Goal: Information Seeking & Learning: Learn about a topic

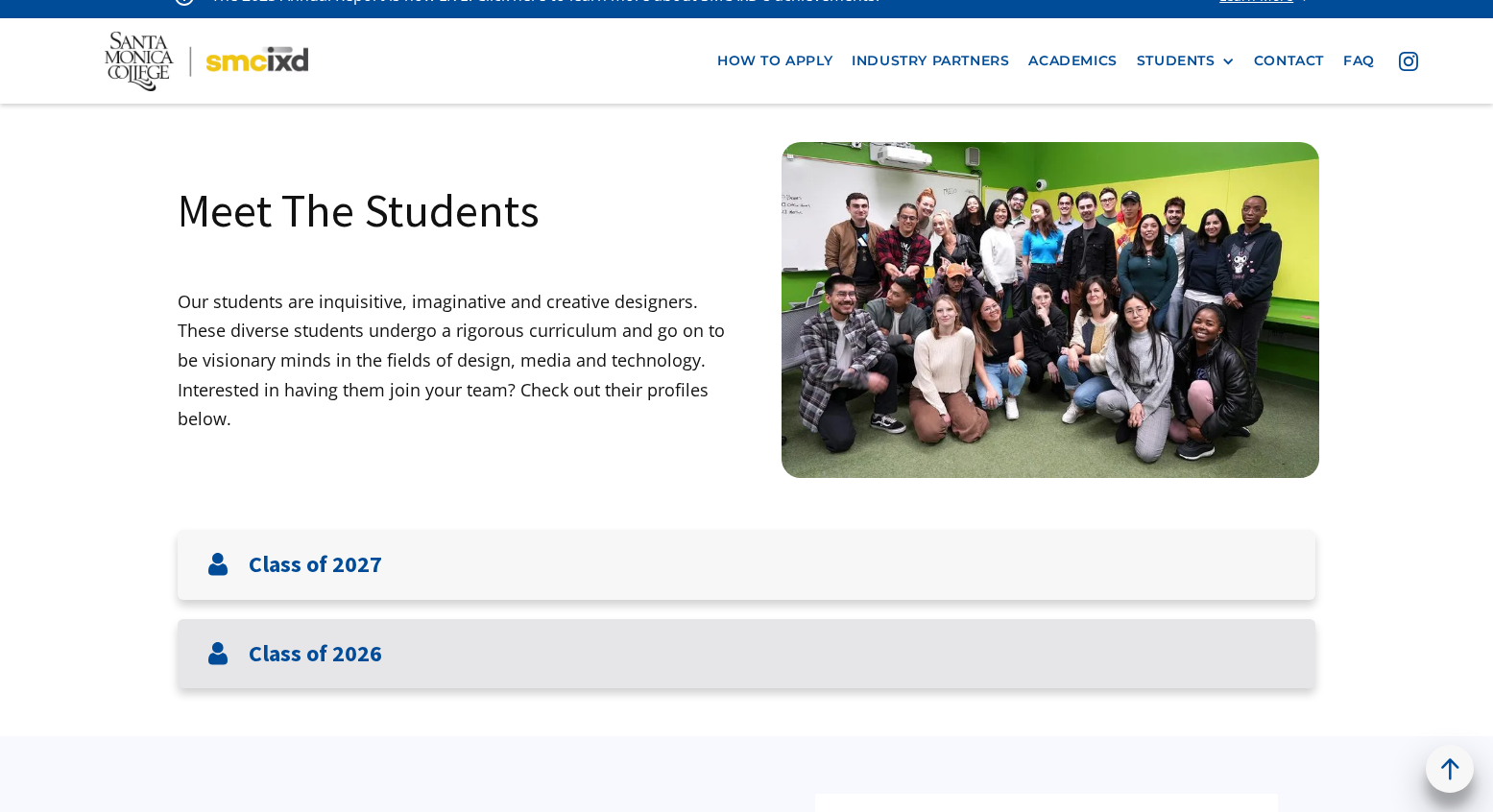
scroll to position [31, 0]
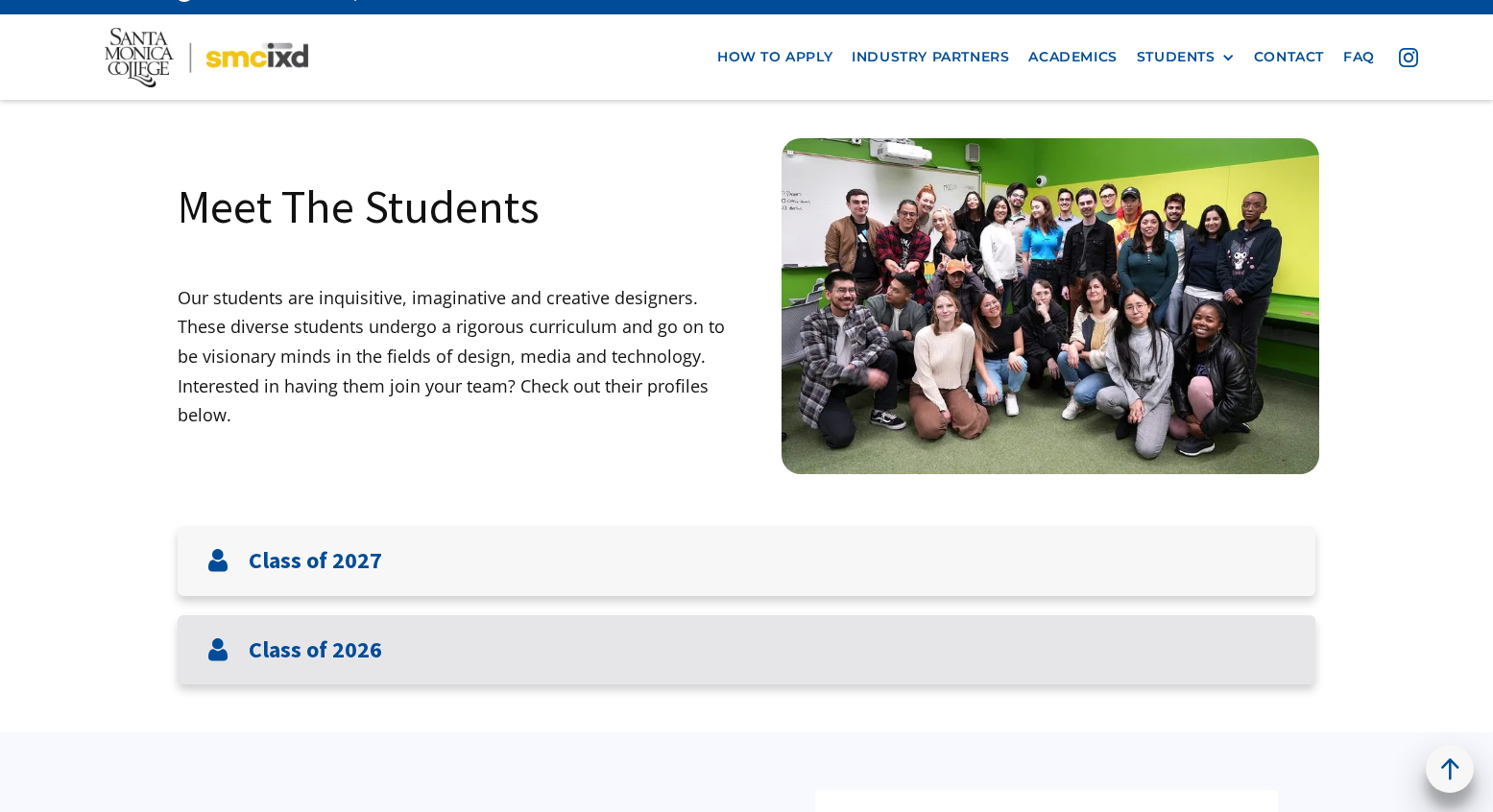
click at [318, 651] on h3 "Class of 2026" at bounding box center [315, 651] width 133 height 28
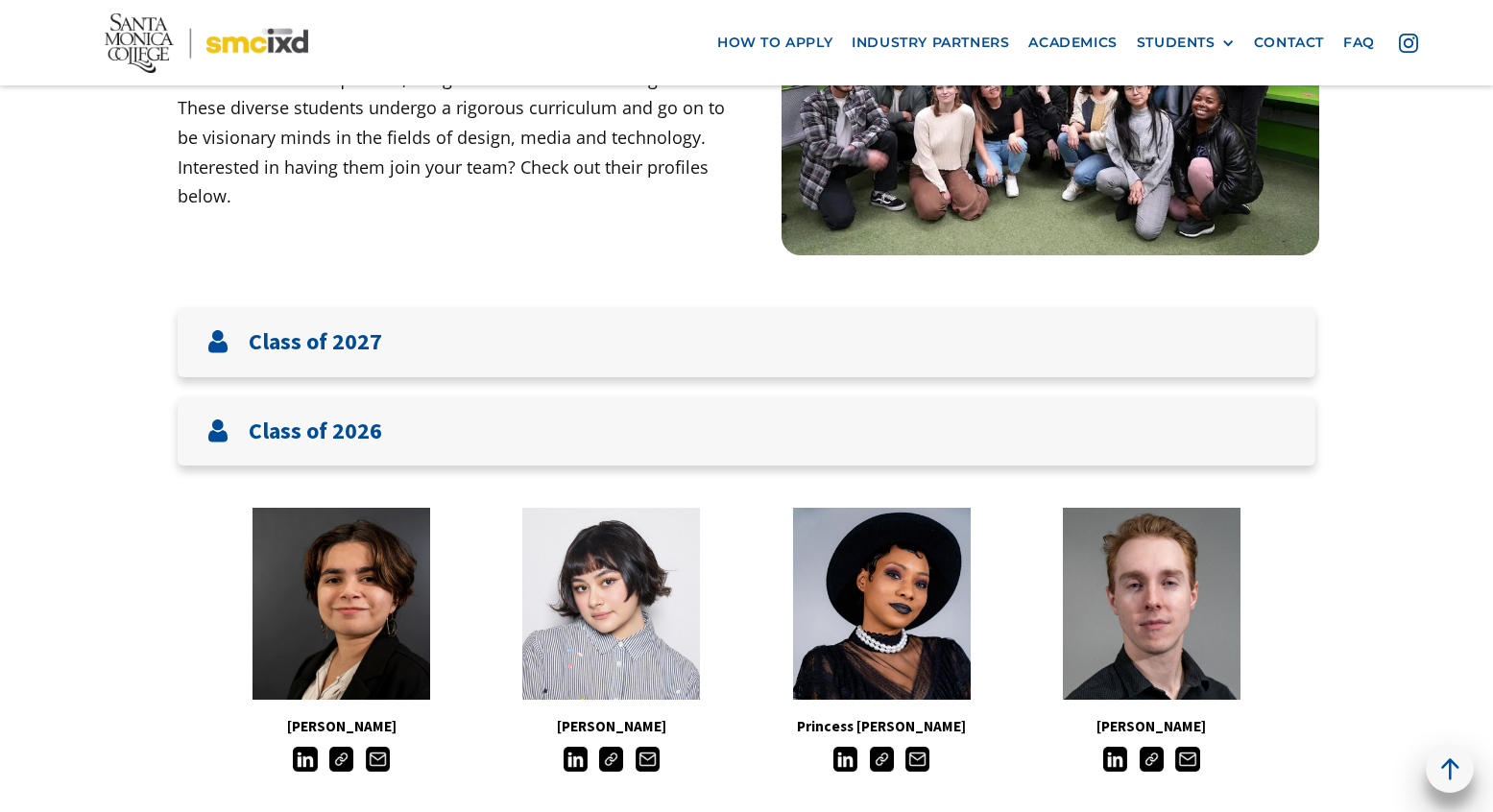
scroll to position [0, 0]
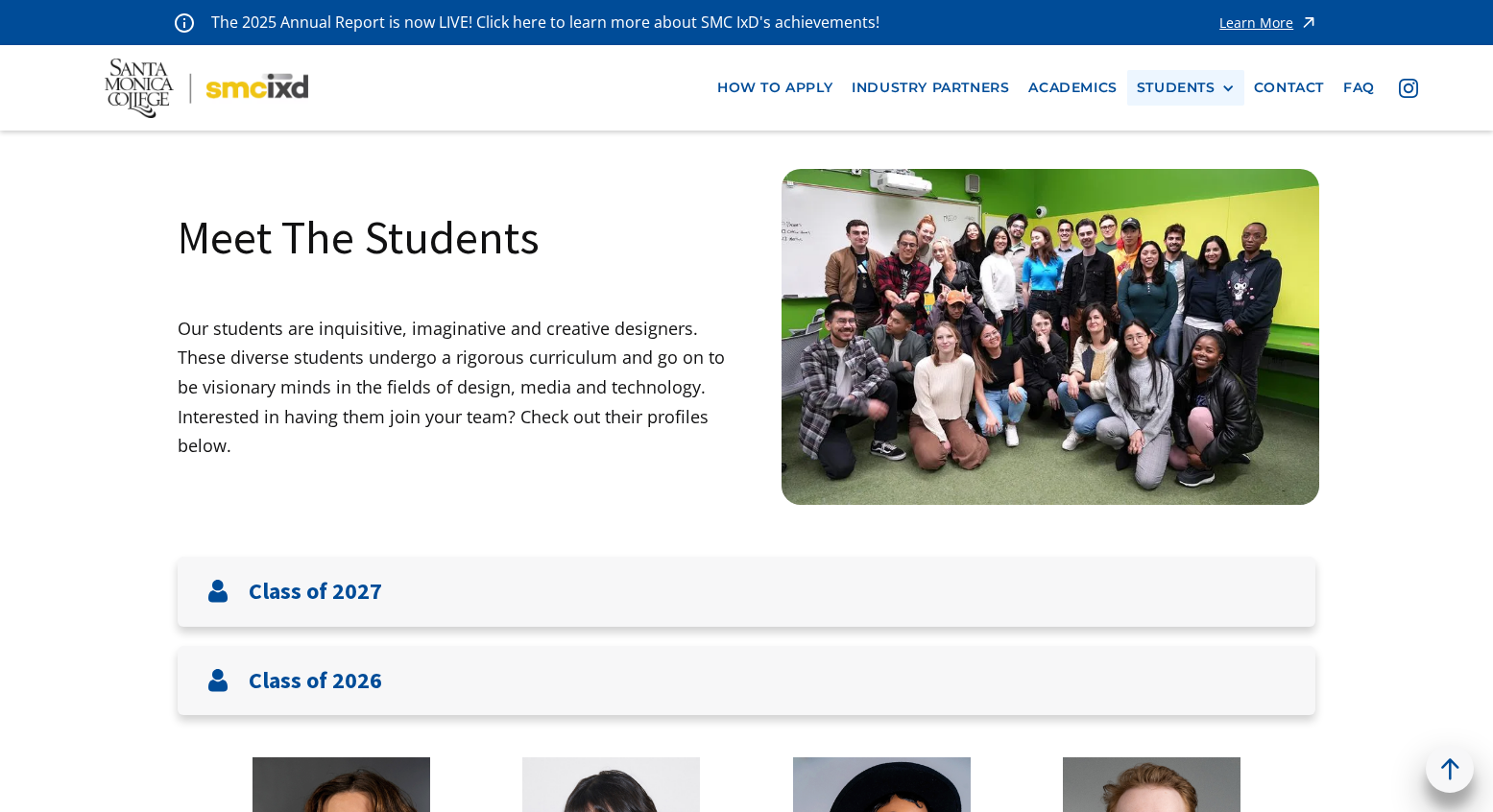
click at [1191, 90] on div "STUDENTS" at bounding box center [1176, 87] width 78 height 16
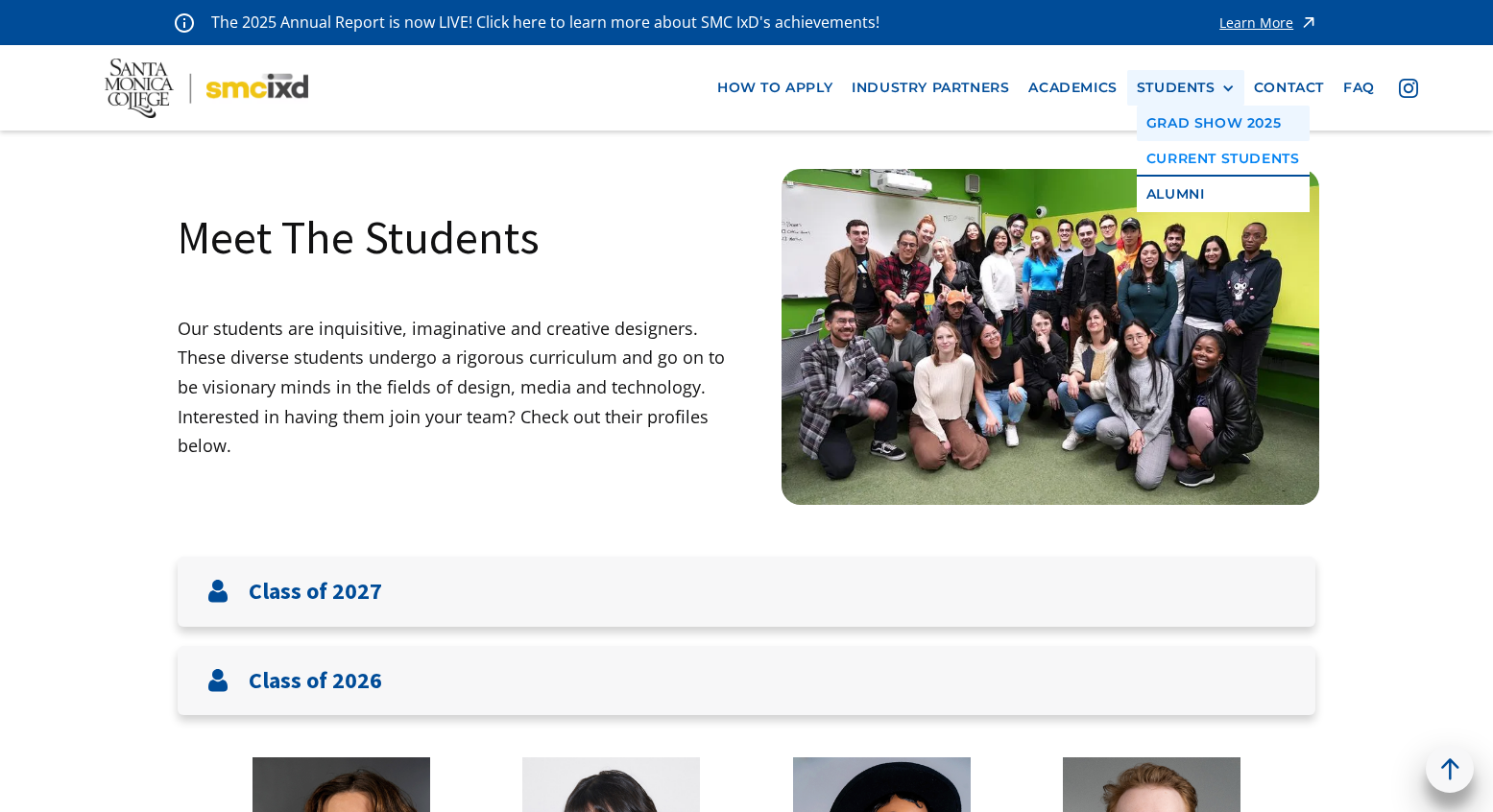
click at [1191, 120] on link "GRAD SHOW 2025" at bounding box center [1223, 123] width 173 height 36
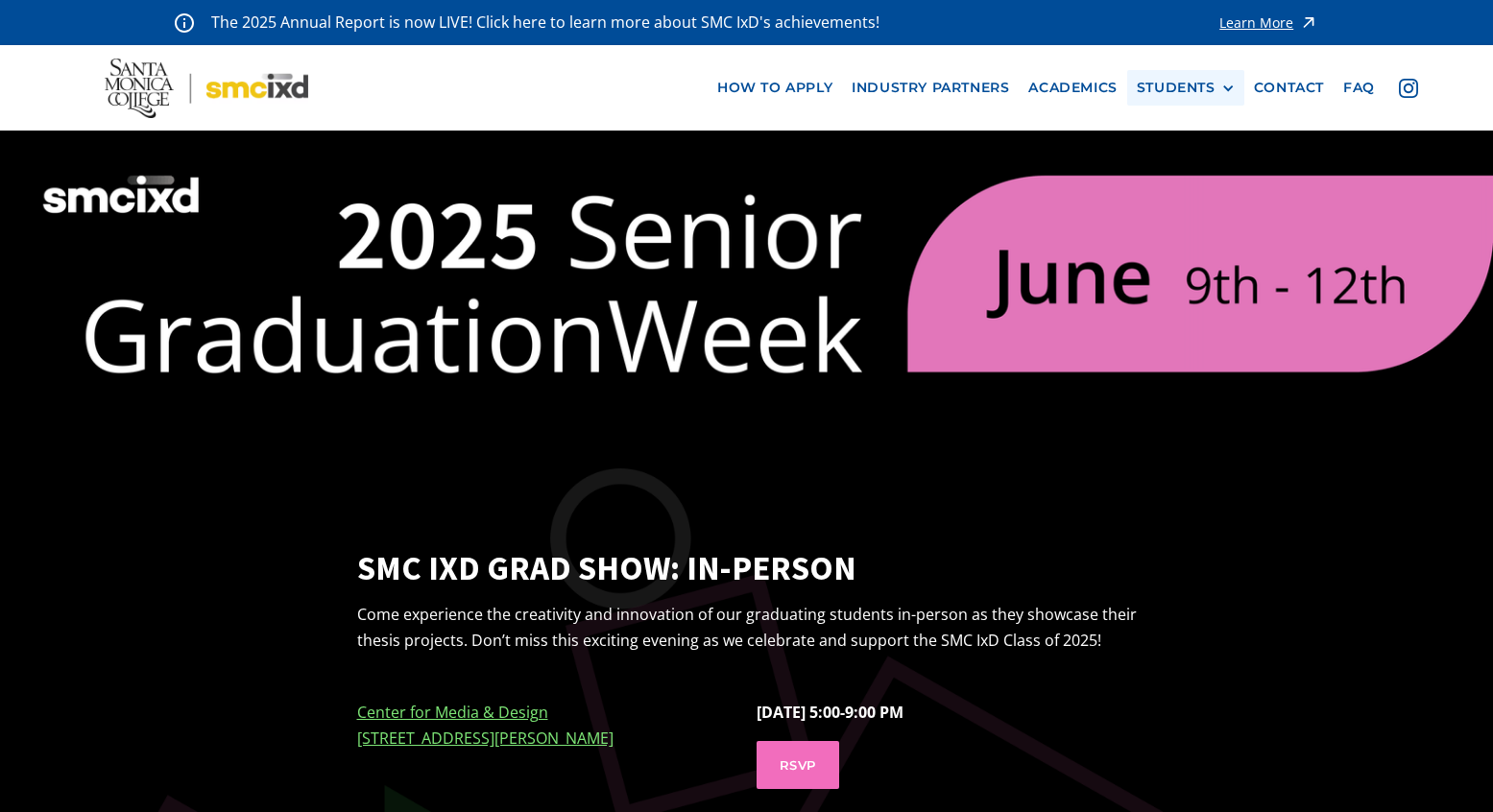
click at [1181, 83] on div "STUDENTS" at bounding box center [1176, 87] width 78 height 16
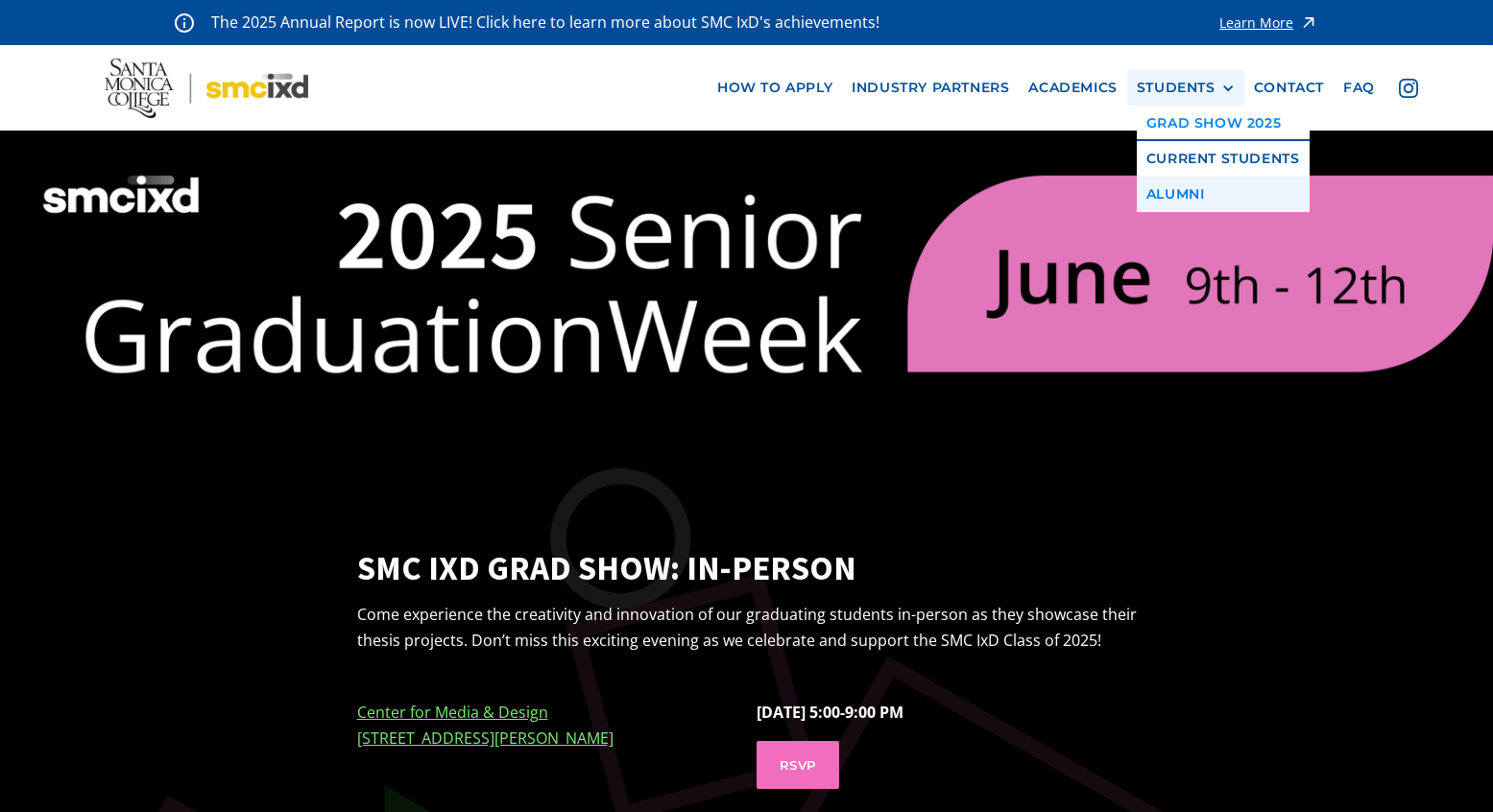
click at [1176, 193] on link "Alumni" at bounding box center [1223, 194] width 173 height 36
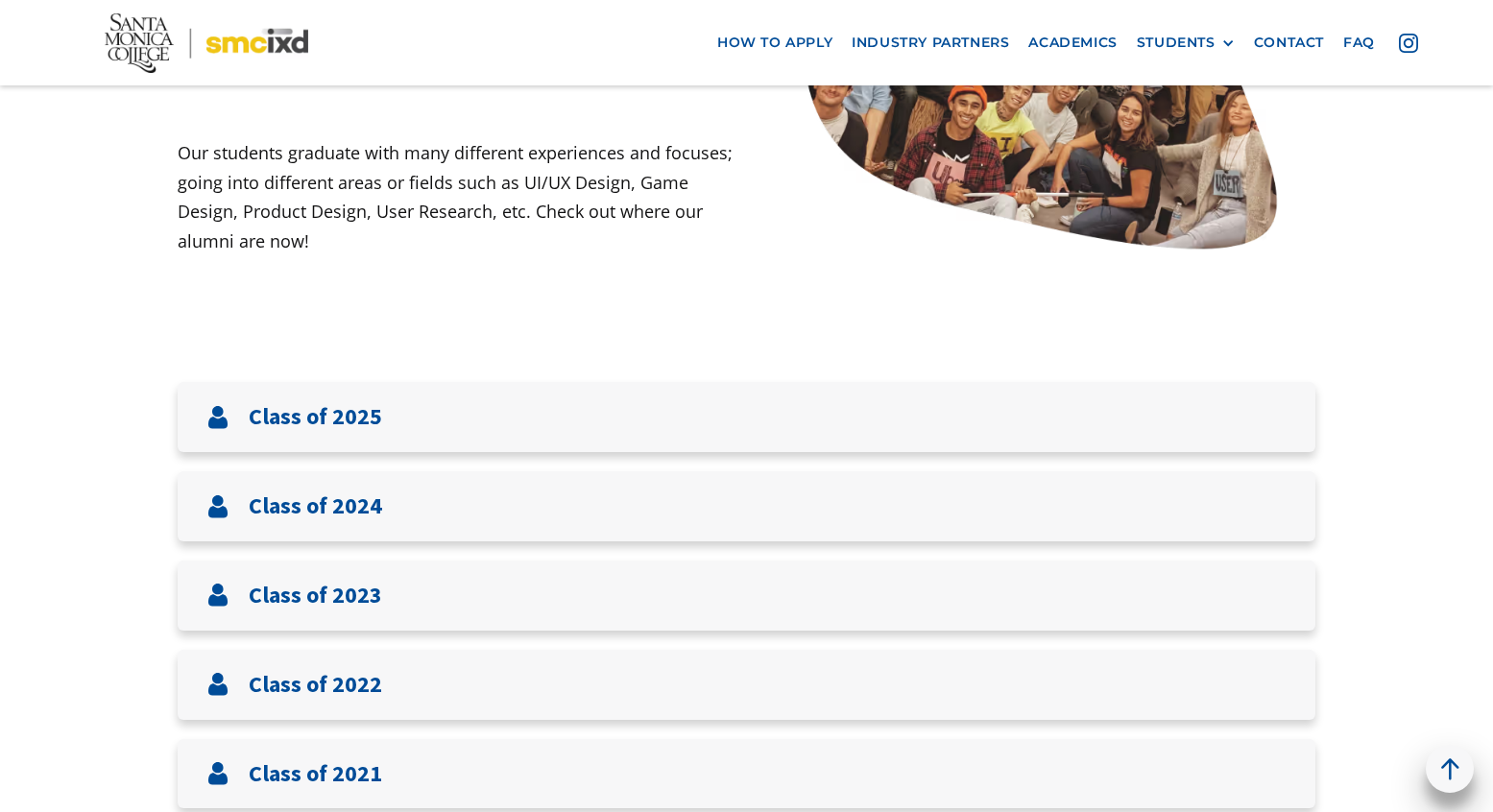
scroll to position [549, 0]
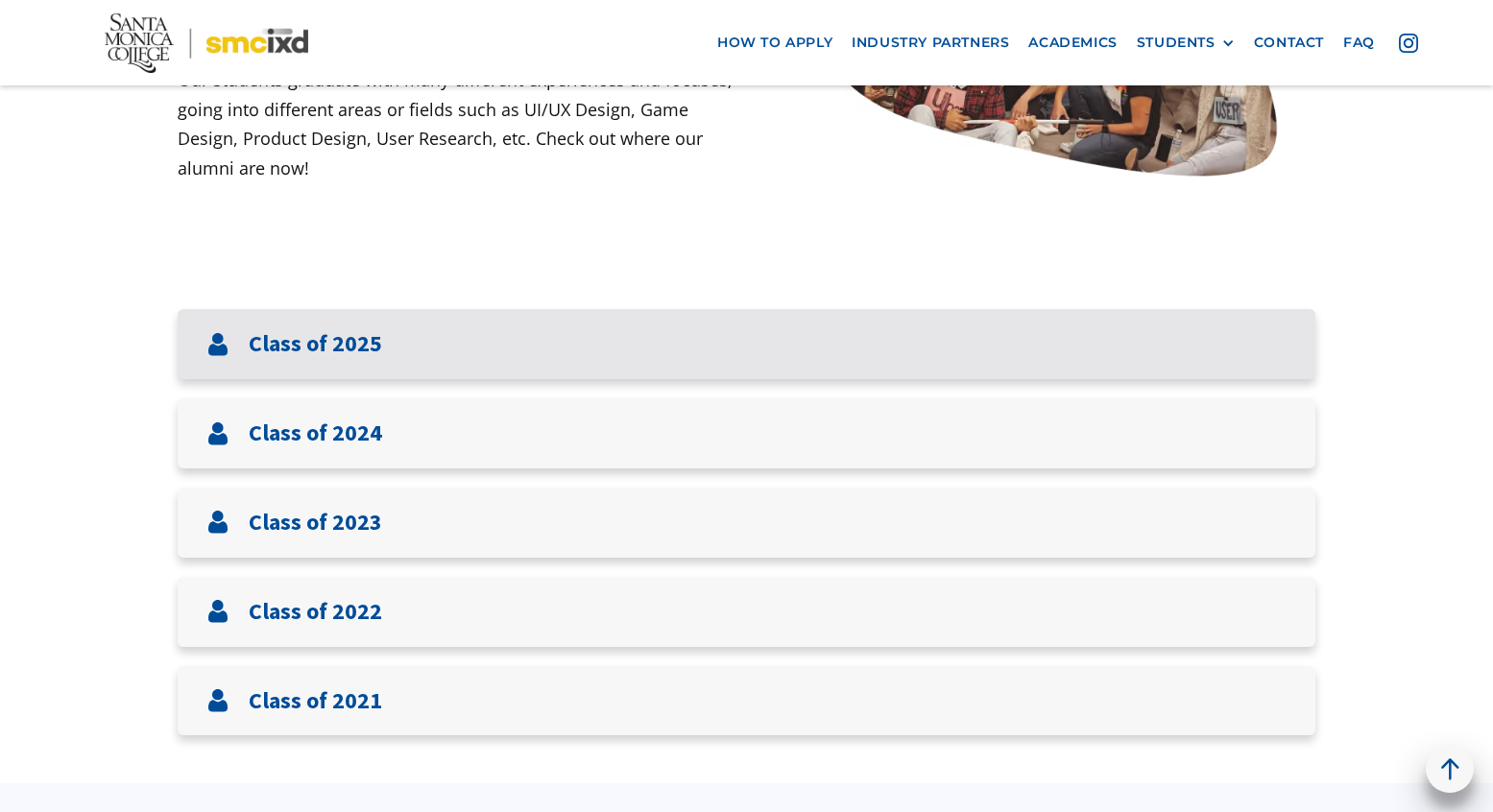
click at [306, 351] on h3 "Class of 2025" at bounding box center [315, 344] width 133 height 28
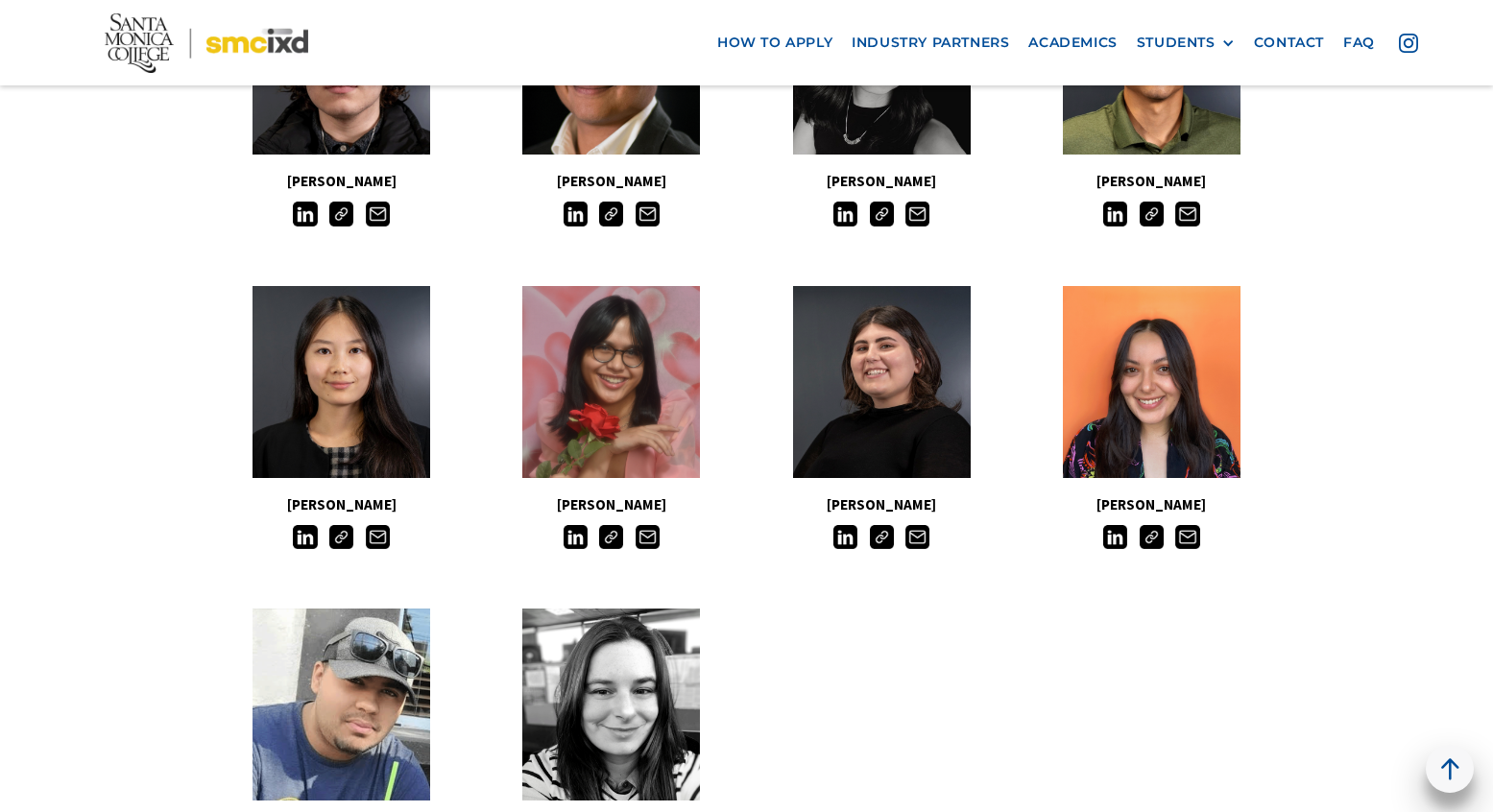
scroll to position [1627, 0]
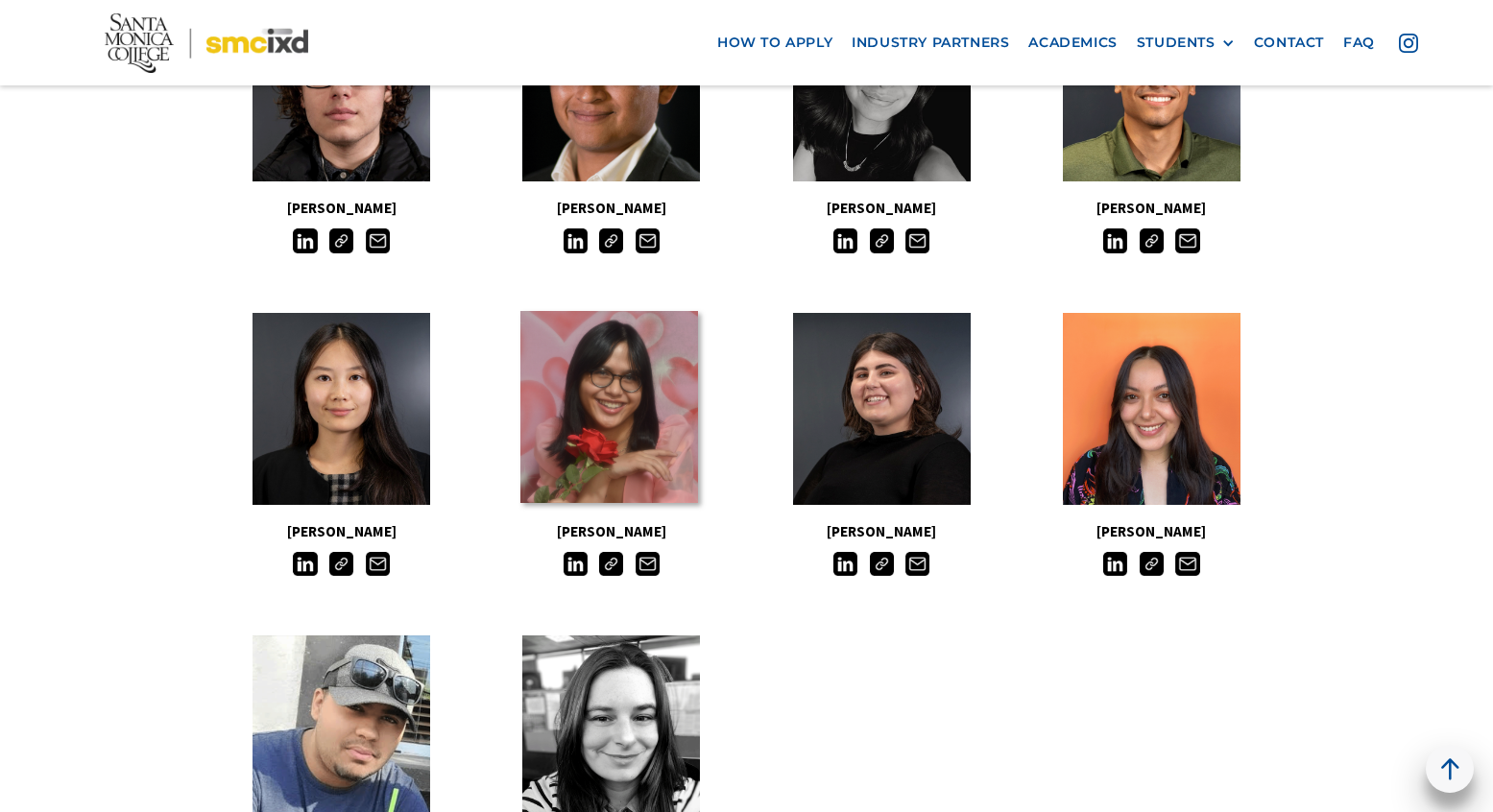
click at [654, 444] on link at bounding box center [609, 407] width 178 height 192
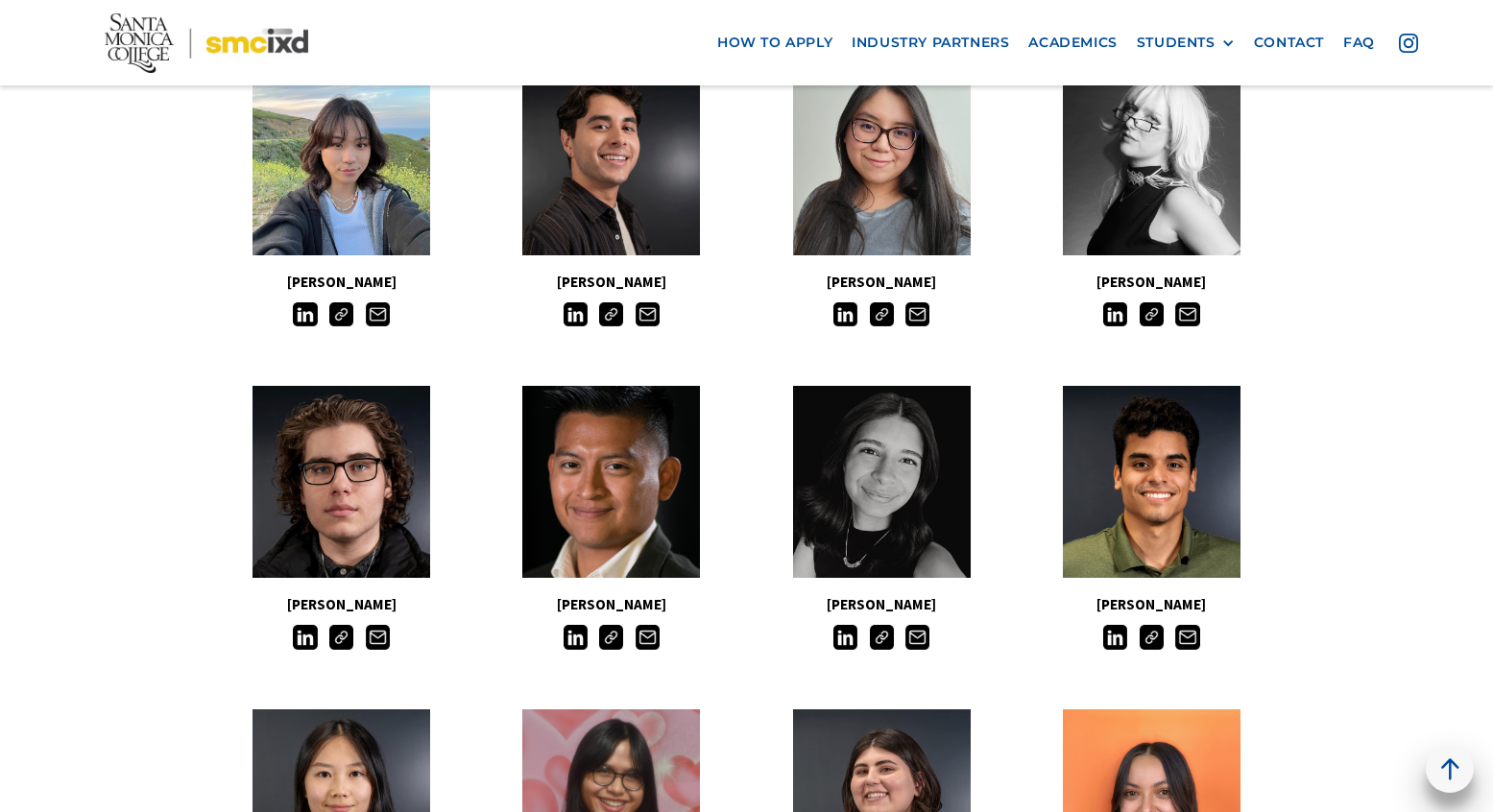
scroll to position [1234, 0]
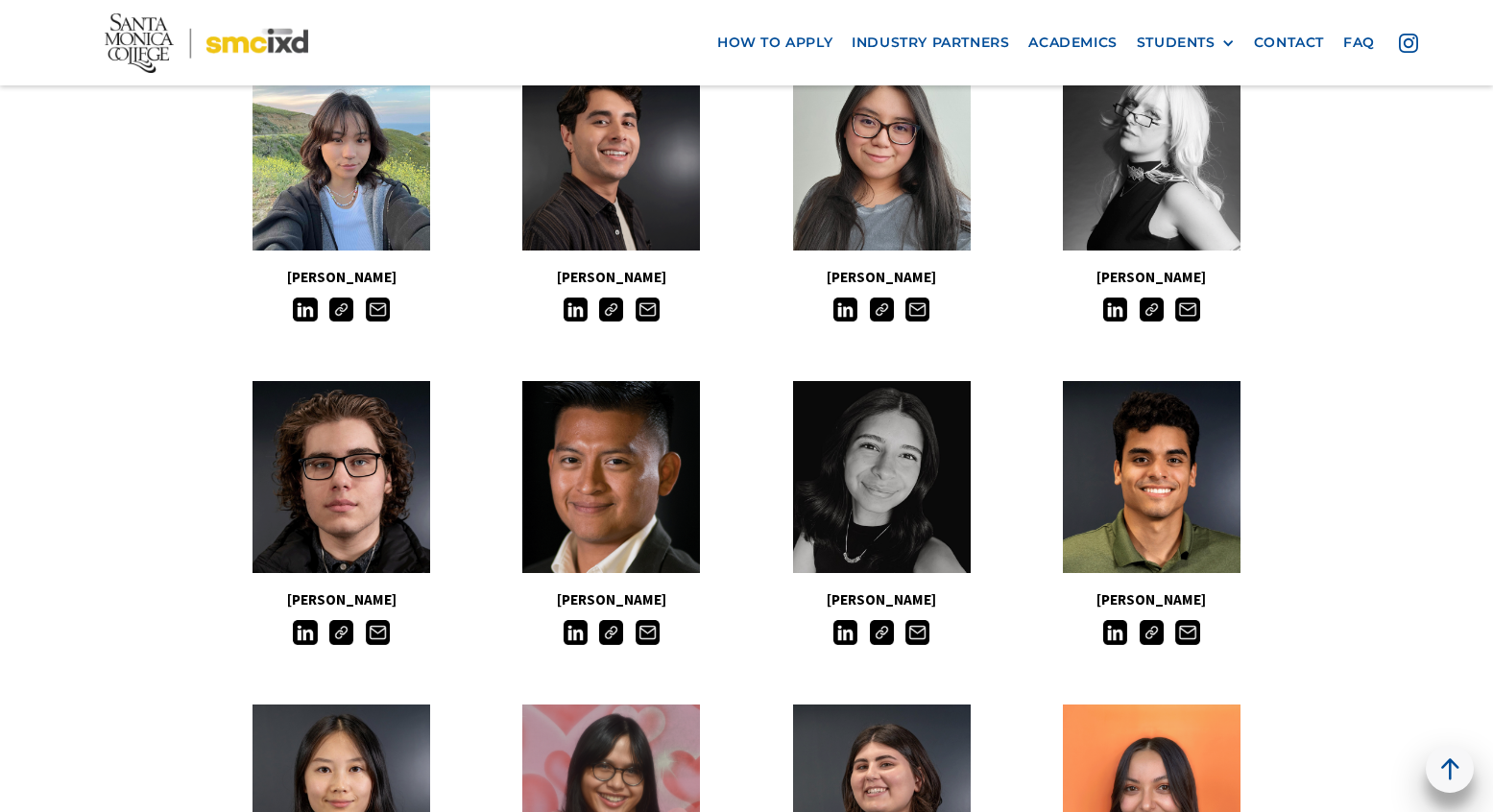
click at [1114, 632] on img at bounding box center [1115, 632] width 24 height 24
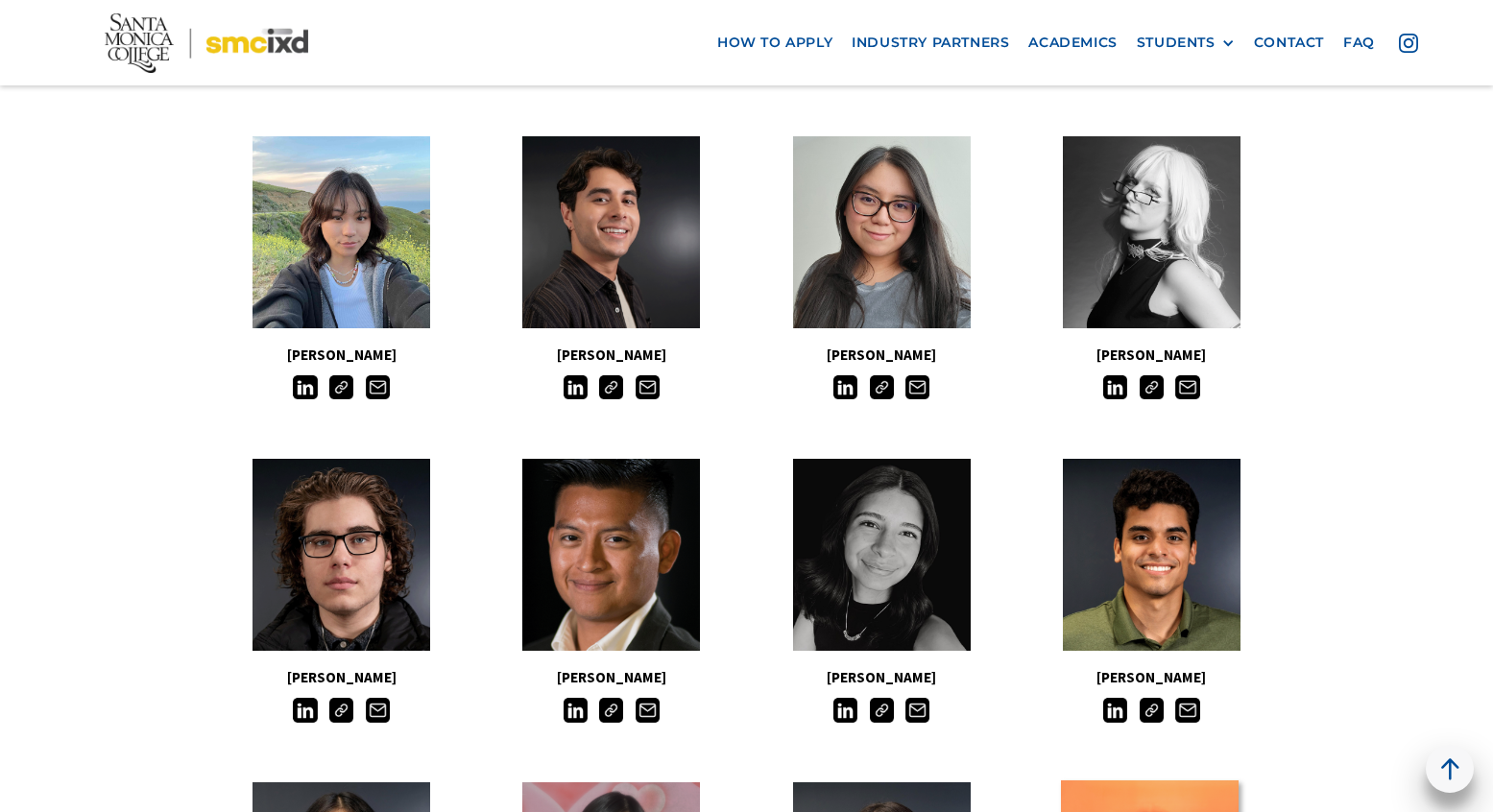
scroll to position [1131, 0]
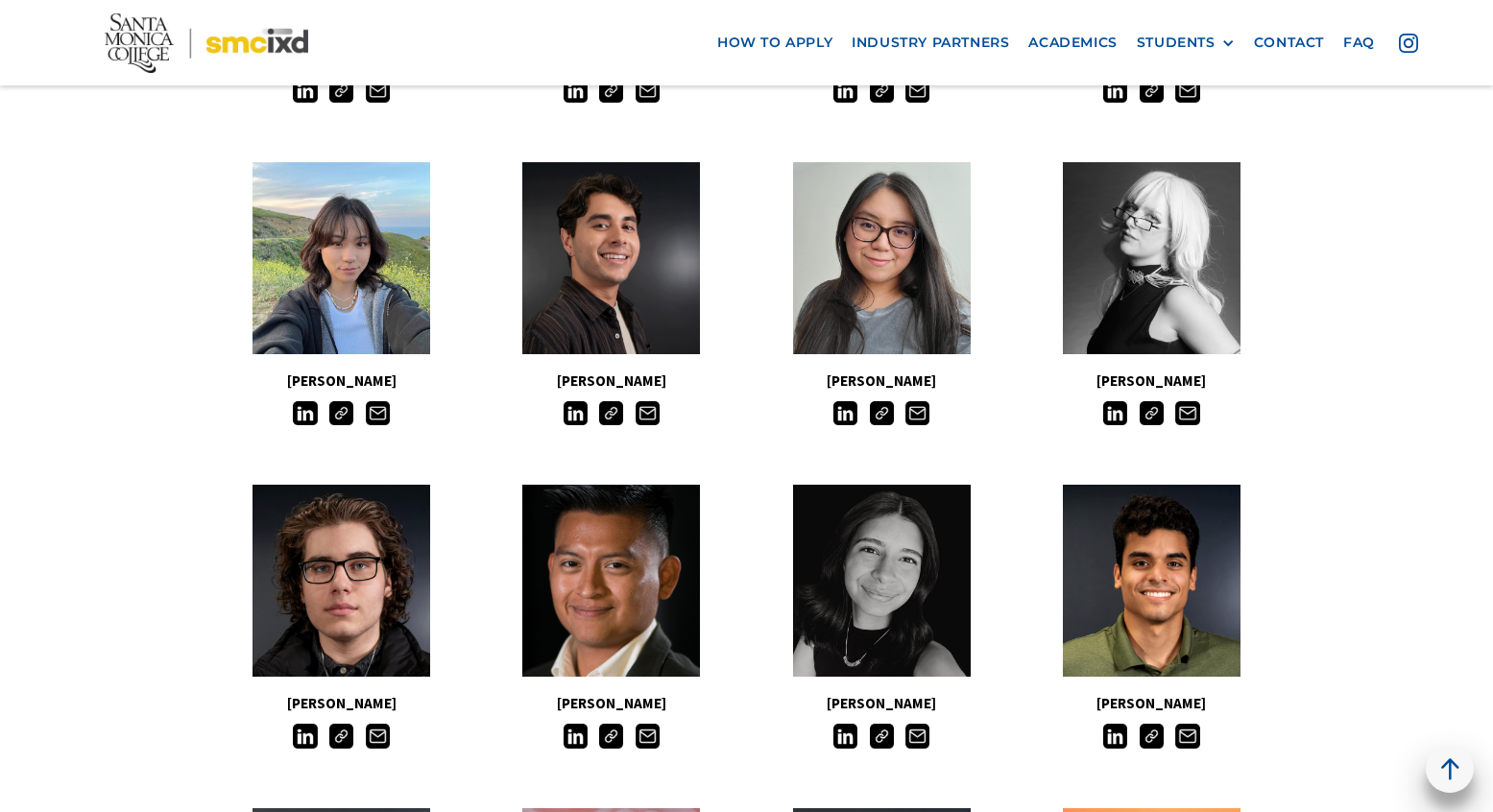
click at [1159, 740] on img at bounding box center [1152, 736] width 24 height 24
click at [1118, 416] on img at bounding box center [1115, 413] width 24 height 24
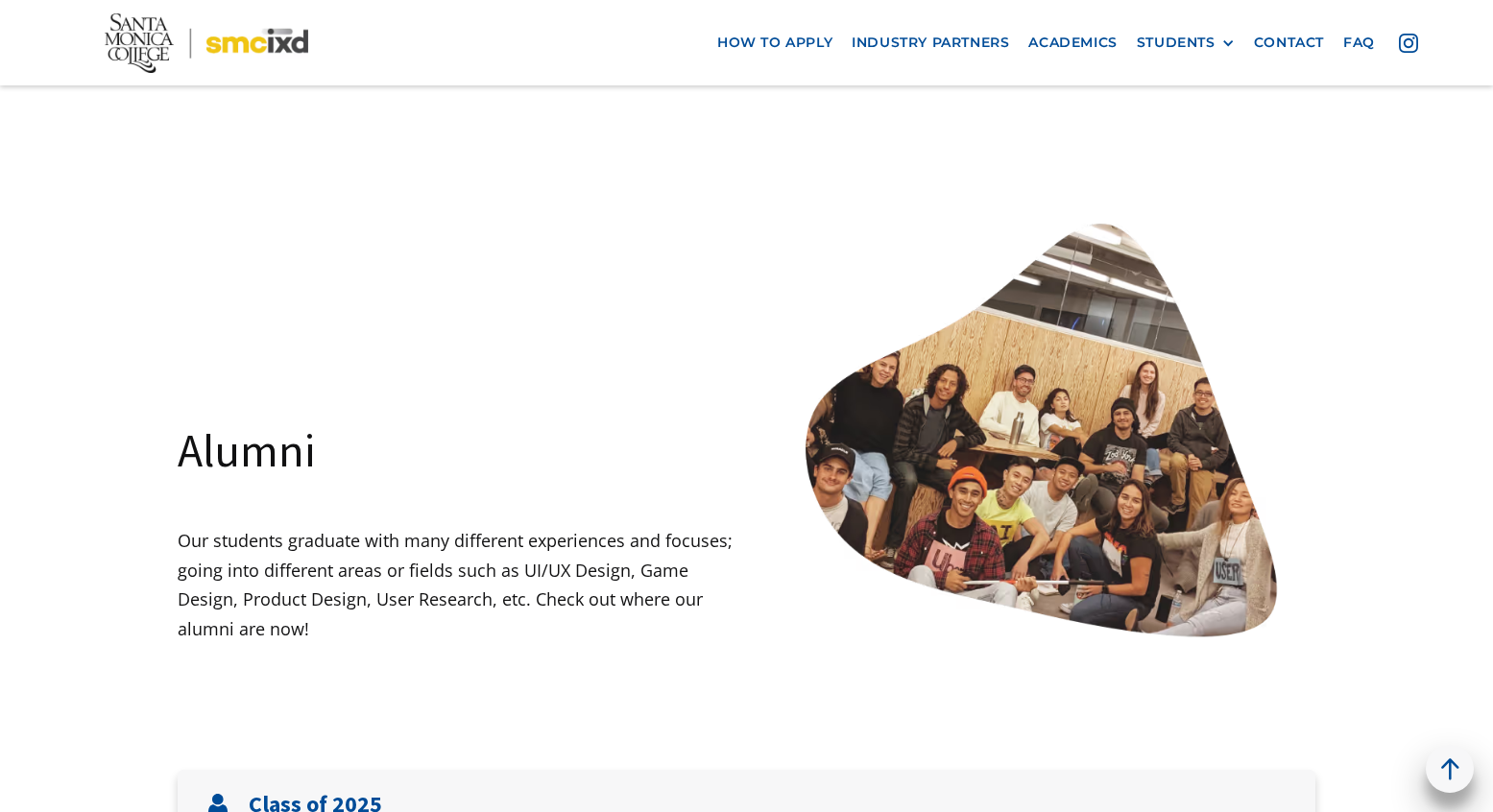
scroll to position [0, 0]
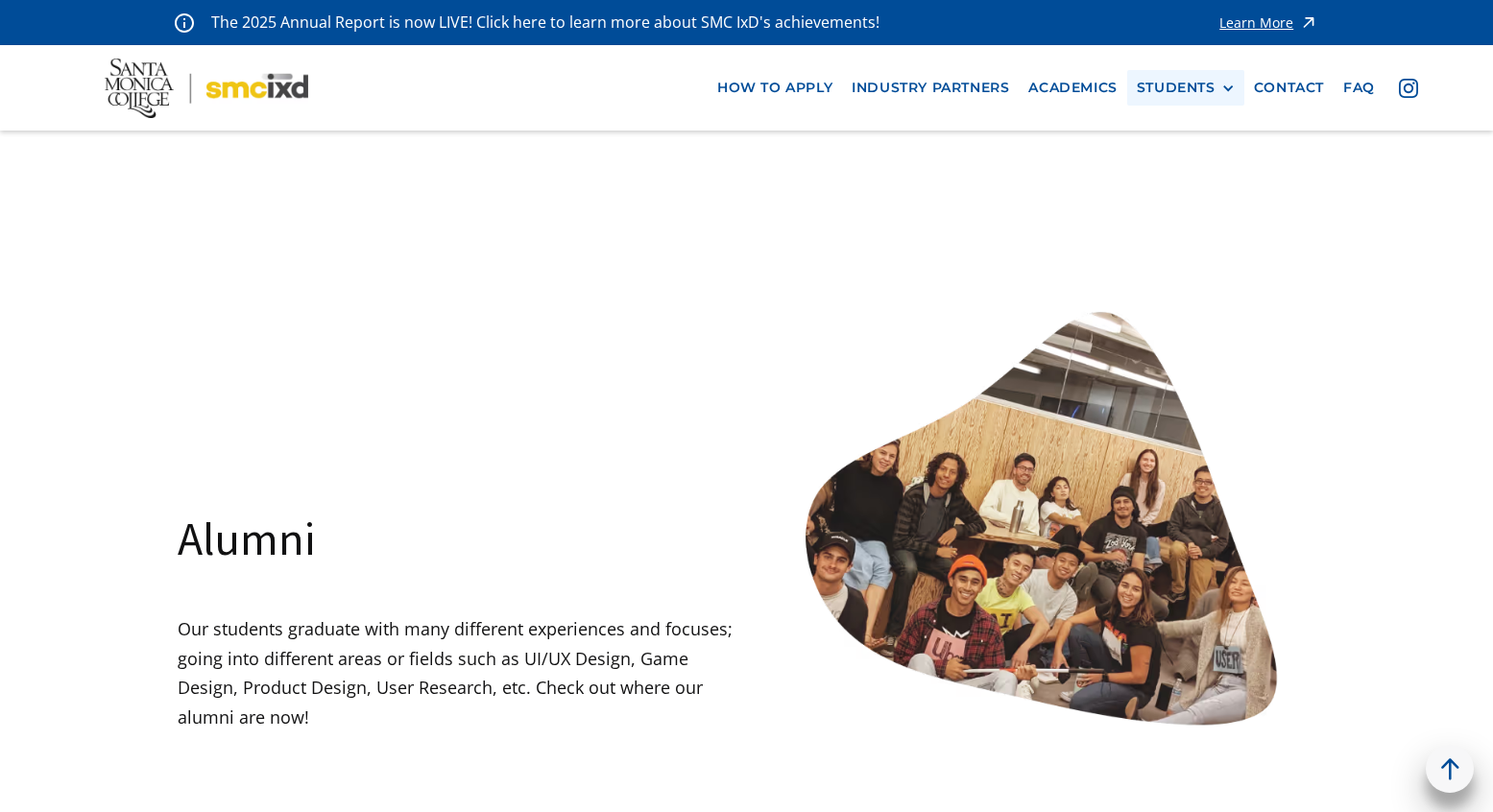
click at [1178, 87] on div "STUDENTS" at bounding box center [1176, 87] width 78 height 16
click at [1200, 160] on link "Current Students" at bounding box center [1223, 159] width 173 height 36
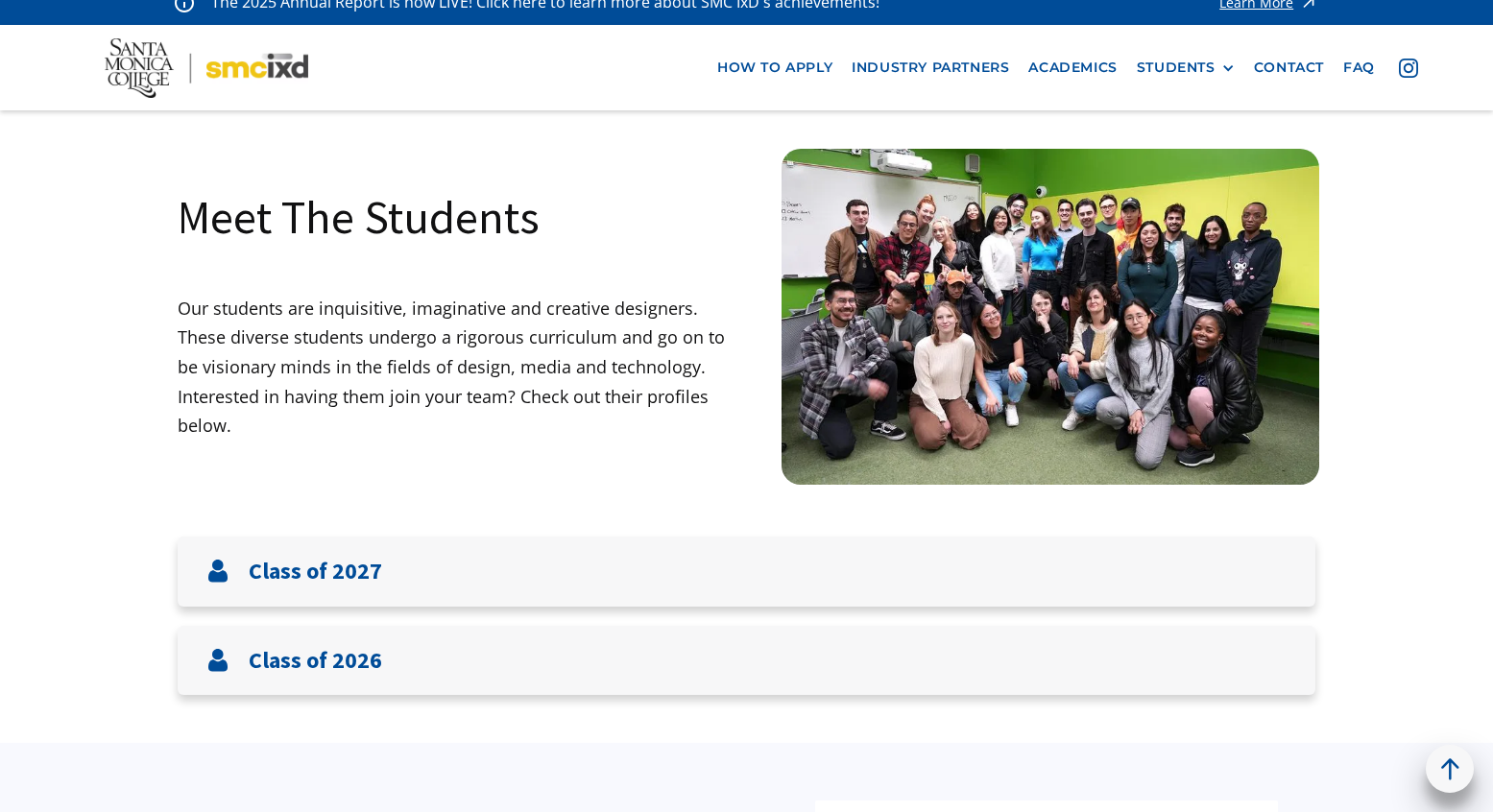
scroll to position [240, 0]
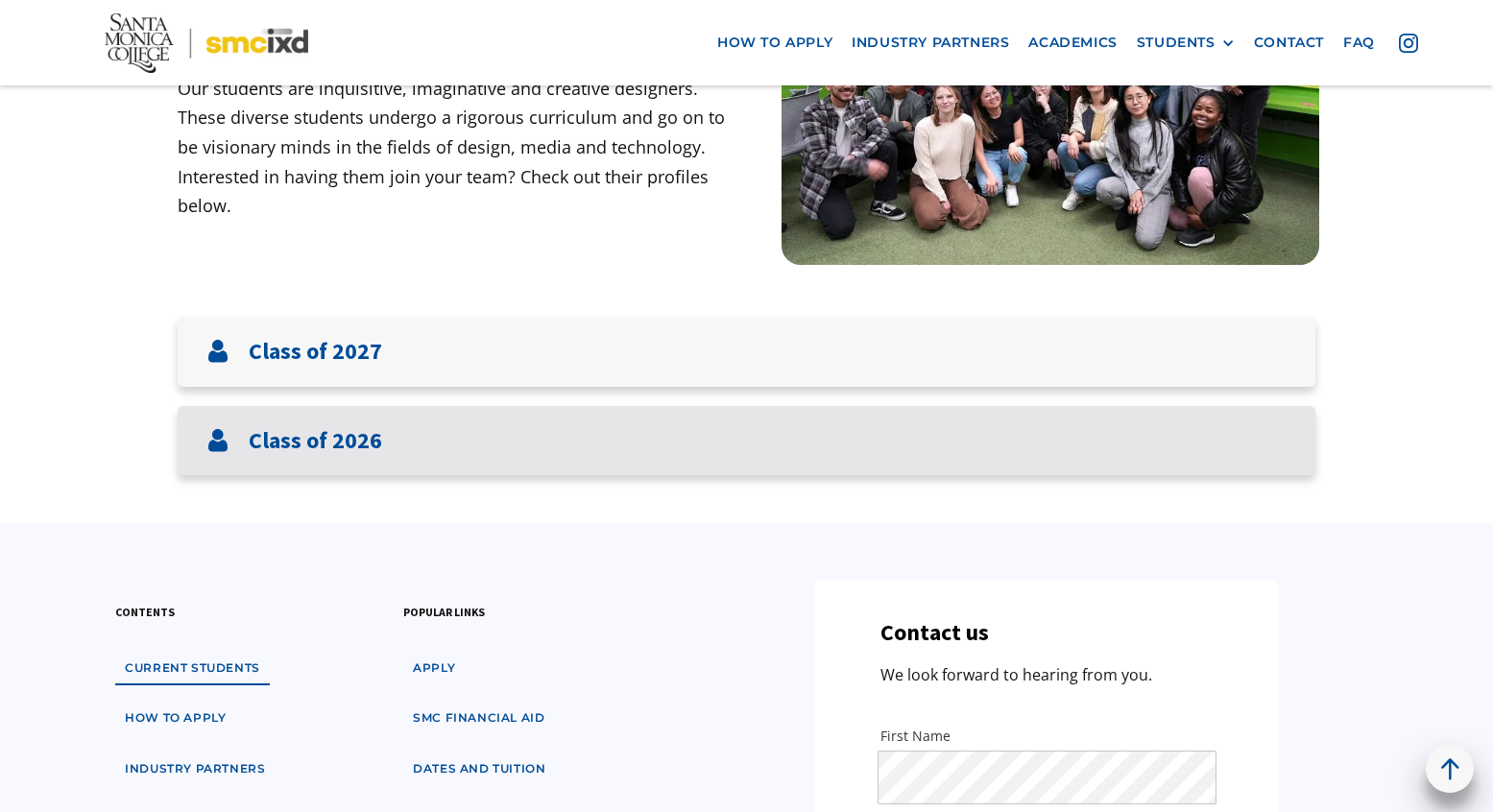
click at [287, 433] on h3 "Class of 2026" at bounding box center [315, 441] width 133 height 28
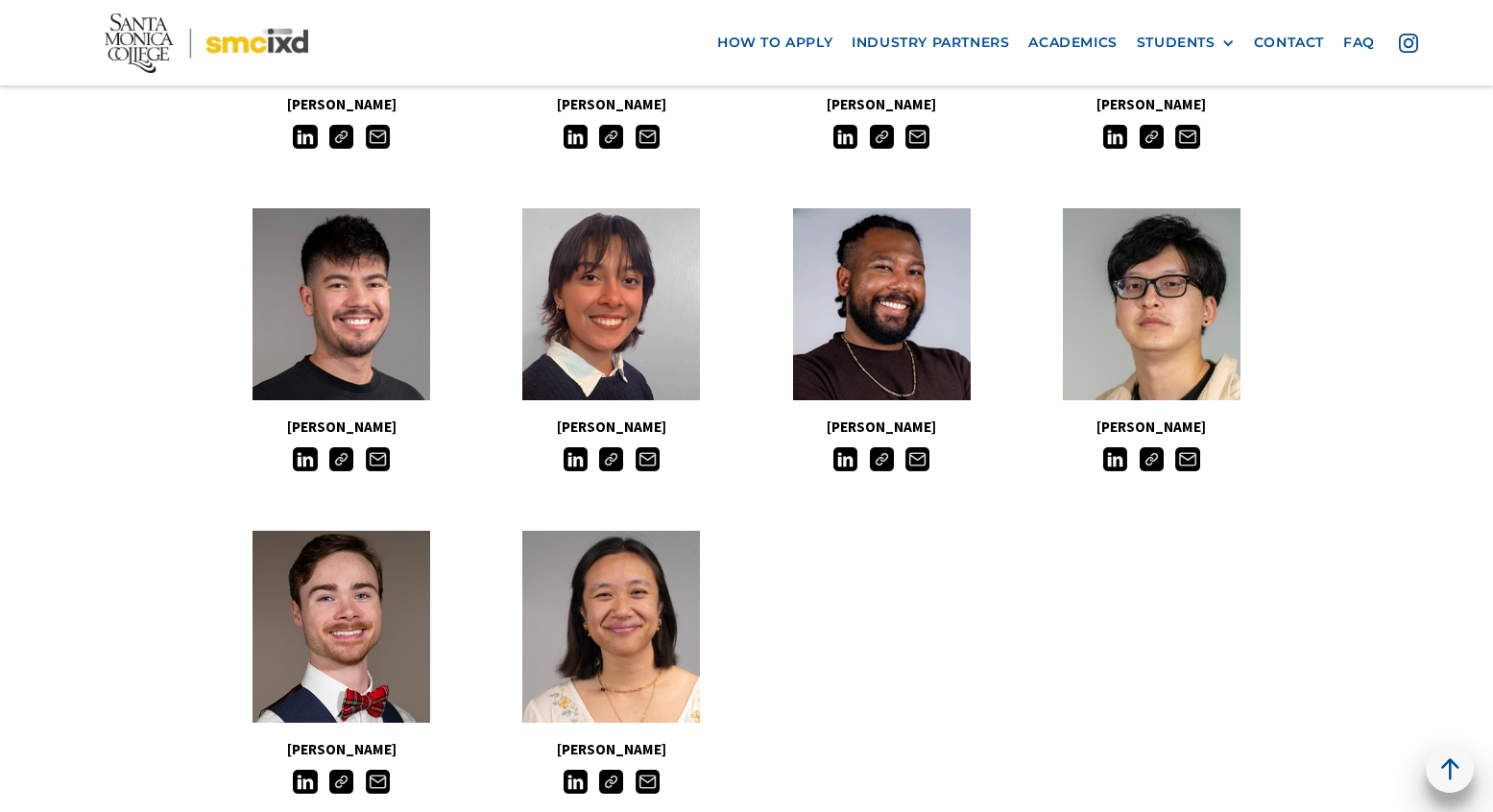
scroll to position [1545, 0]
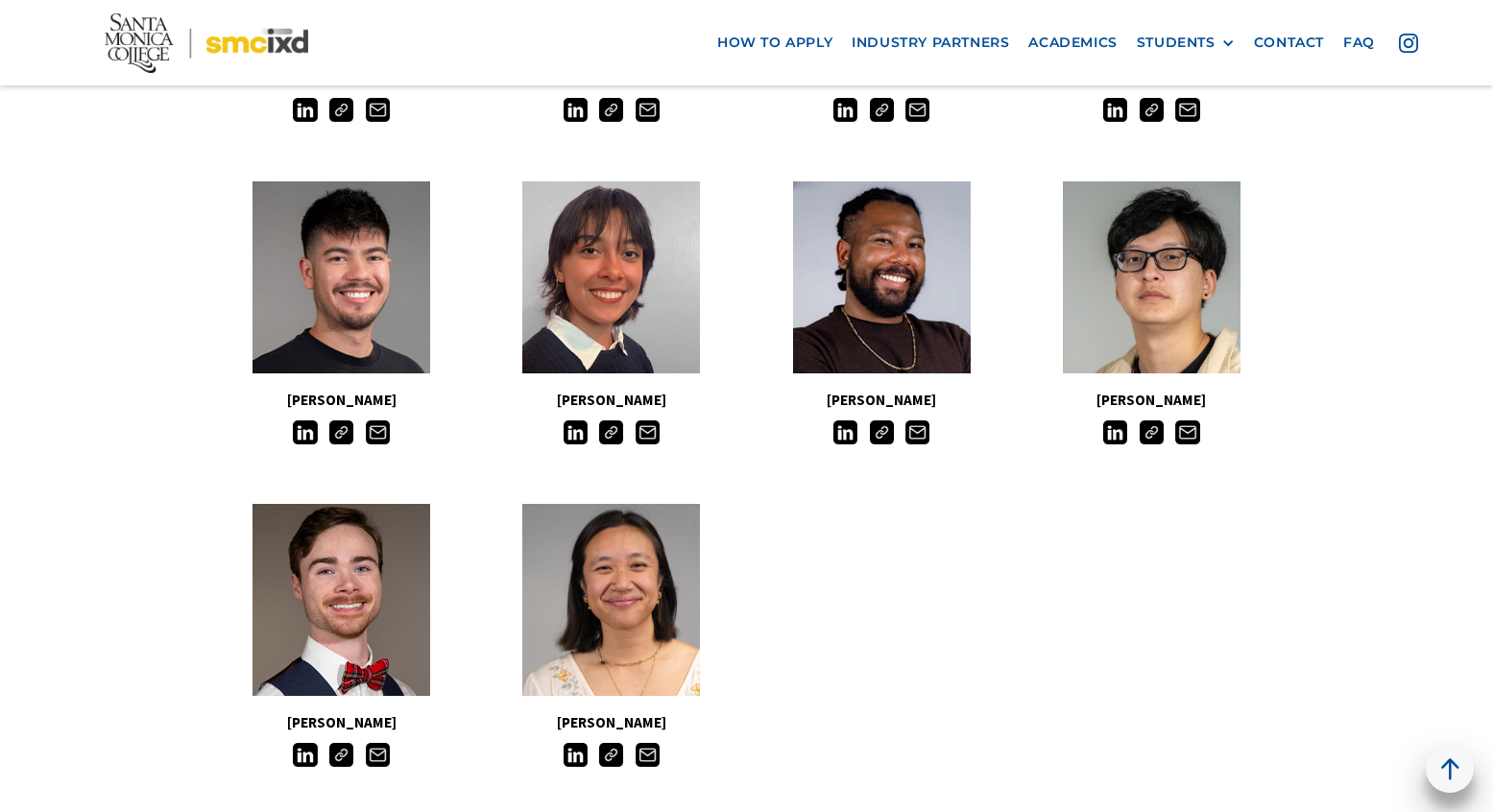
click at [312, 748] on img at bounding box center [305, 755] width 24 height 24
click at [342, 756] on img at bounding box center [341, 755] width 24 height 24
click at [338, 755] on img at bounding box center [341, 755] width 24 height 24
click at [345, 758] on img at bounding box center [341, 755] width 24 height 24
click at [344, 755] on img at bounding box center [341, 755] width 24 height 24
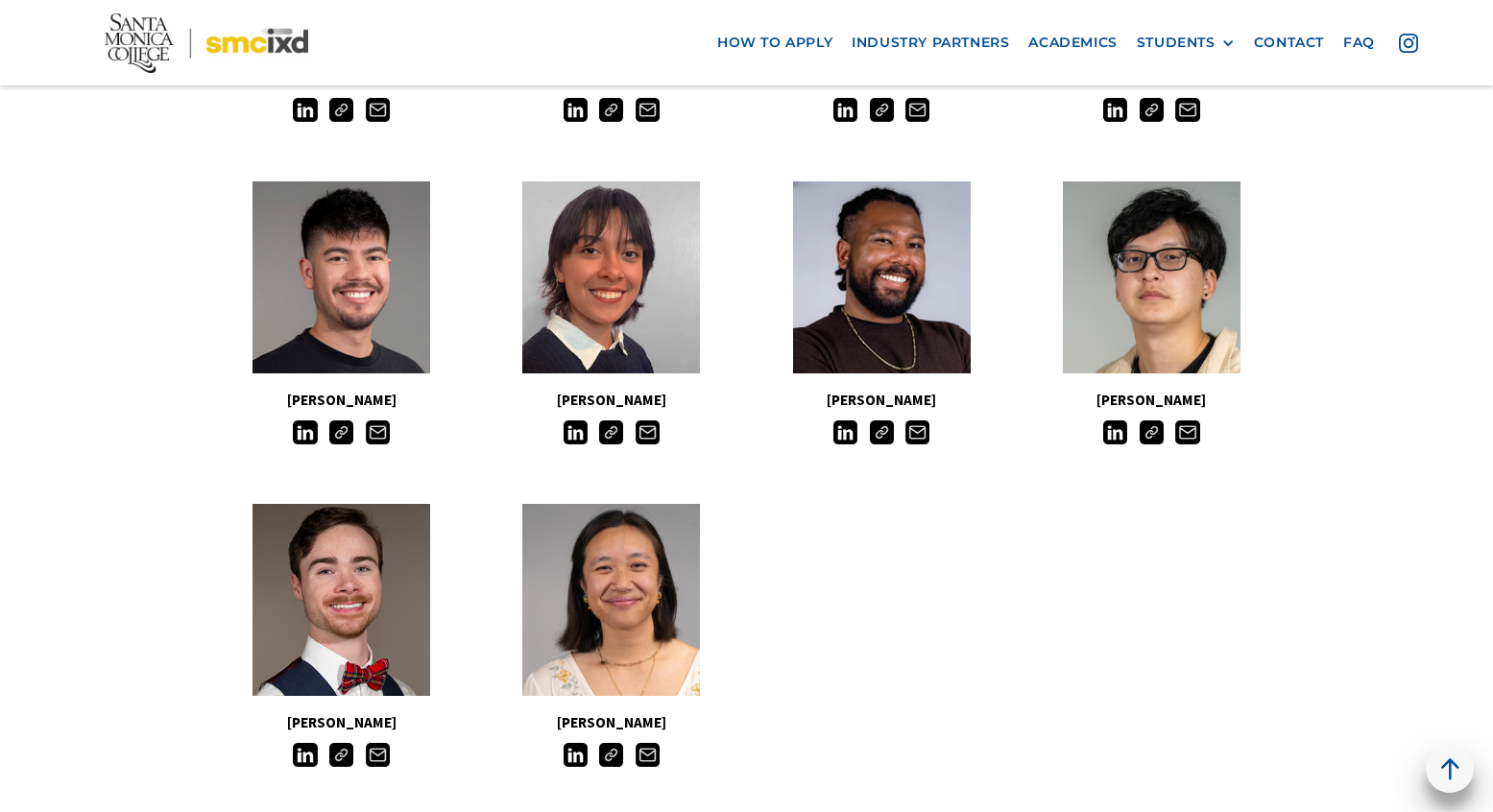
click at [344, 755] on img at bounding box center [341, 755] width 24 height 24
click at [617, 753] on img at bounding box center [611, 755] width 24 height 24
click at [341, 755] on img at bounding box center [341, 755] width 24 height 24
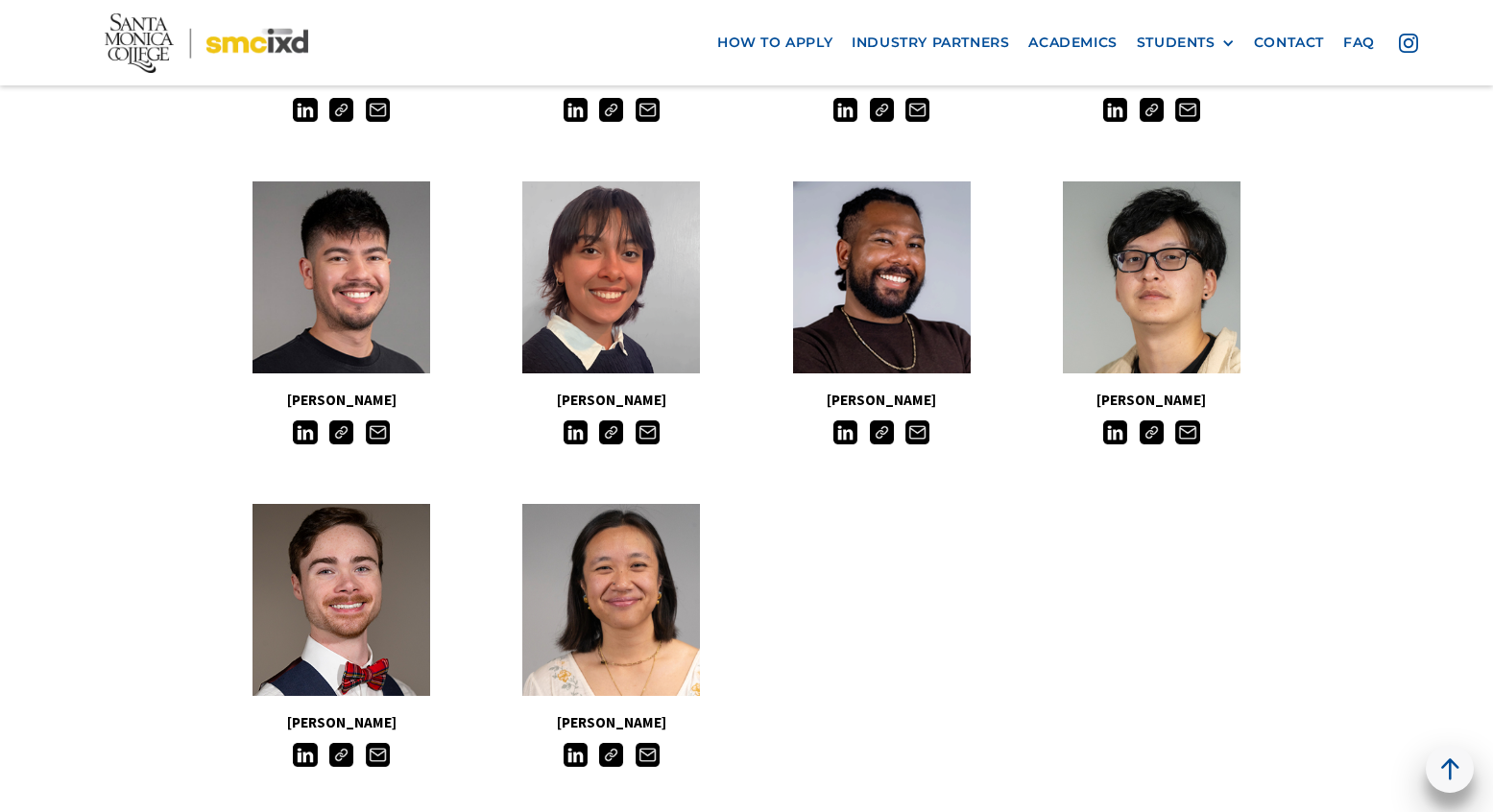
click at [1155, 425] on img at bounding box center [1152, 432] width 24 height 24
click at [881, 426] on img at bounding box center [882, 432] width 24 height 24
click at [618, 429] on img at bounding box center [611, 432] width 24 height 24
click at [339, 434] on img at bounding box center [341, 432] width 24 height 24
click at [344, 437] on img at bounding box center [341, 432] width 24 height 24
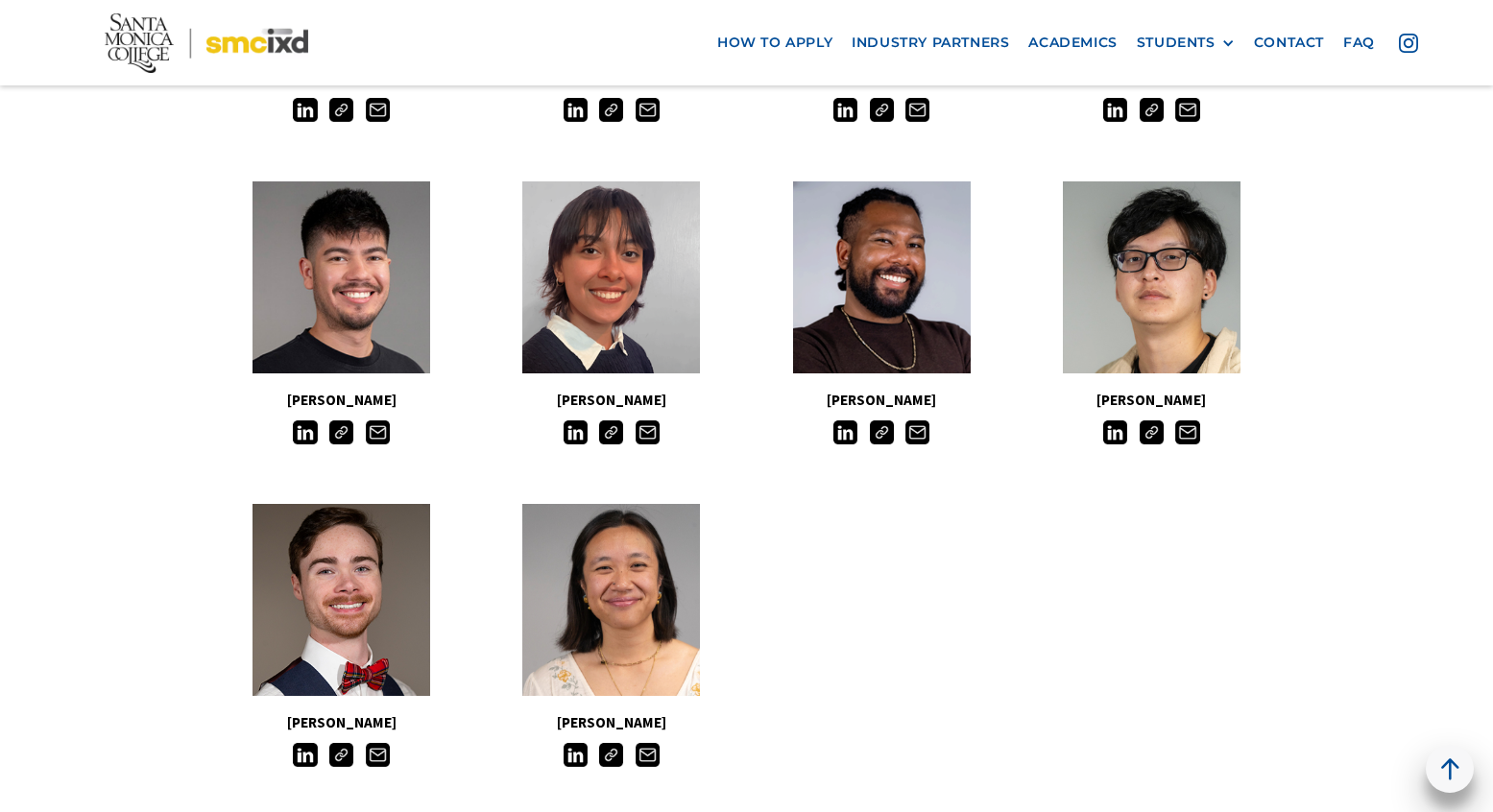
click at [338, 434] on img at bounding box center [341, 432] width 24 height 24
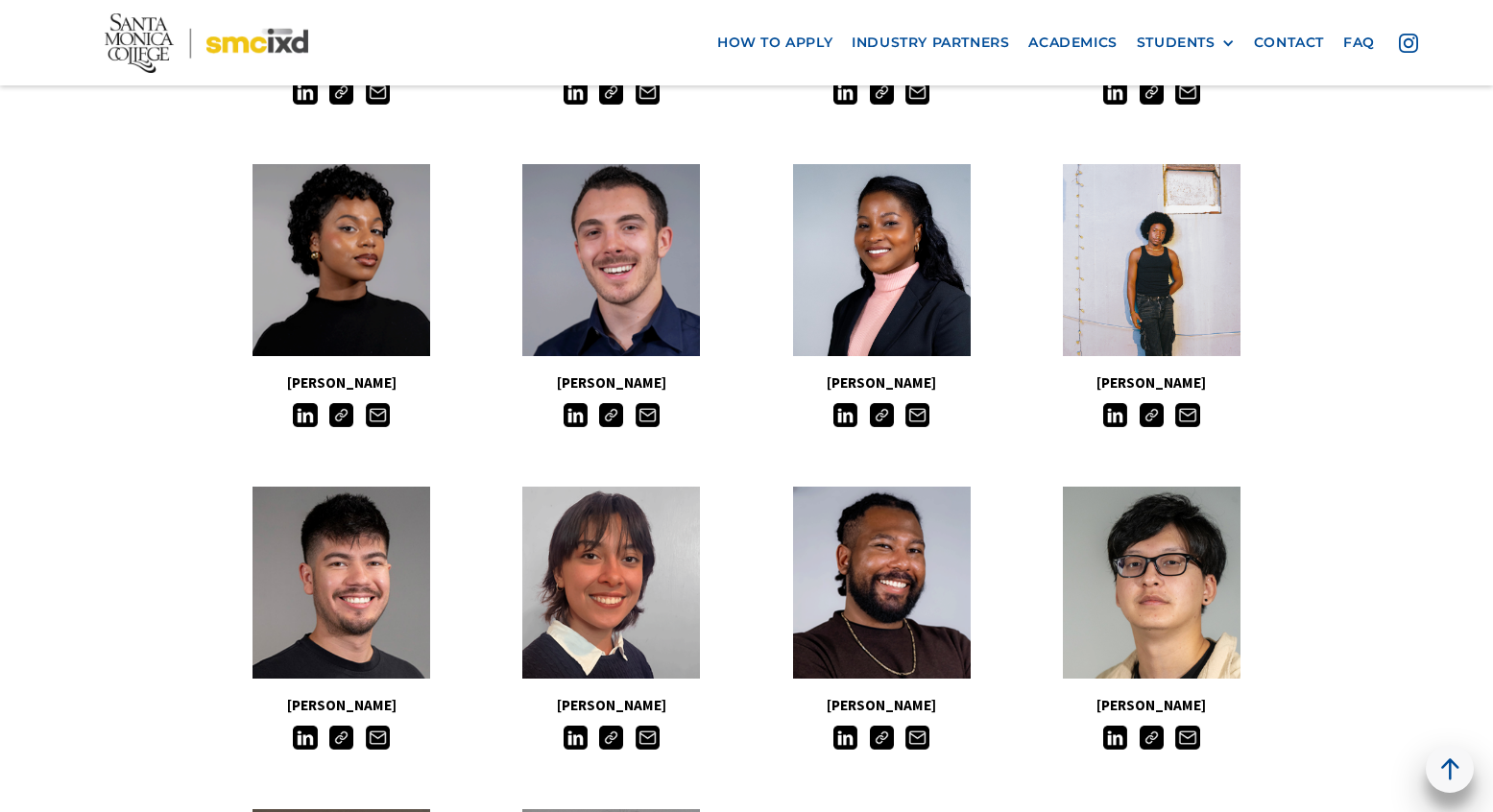
scroll to position [1235, 0]
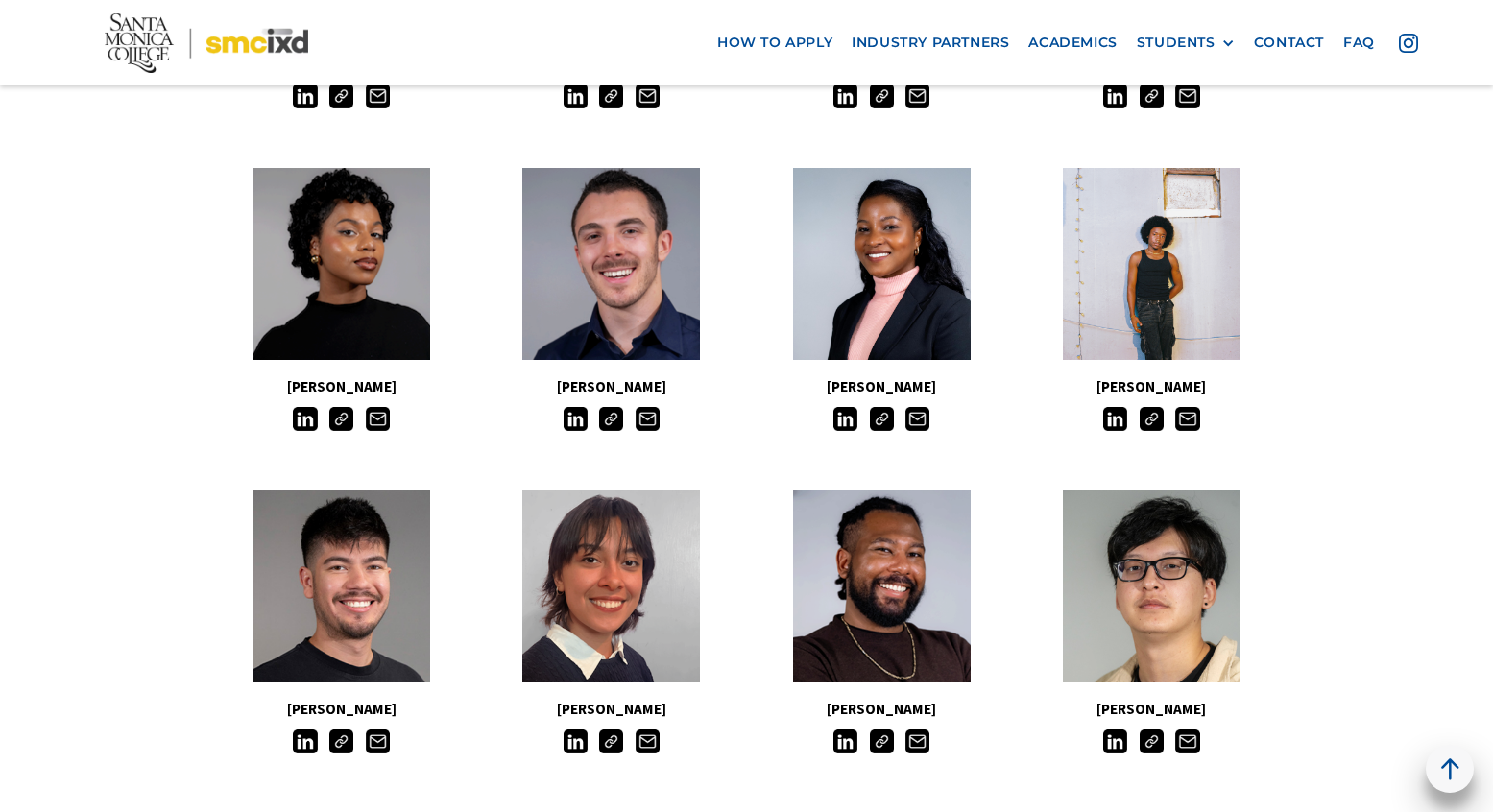
click at [344, 418] on img at bounding box center [341, 419] width 24 height 24
click at [616, 421] on img at bounding box center [611, 419] width 24 height 24
click at [886, 416] on img at bounding box center [882, 419] width 24 height 24
click at [1153, 420] on img at bounding box center [1152, 419] width 24 height 24
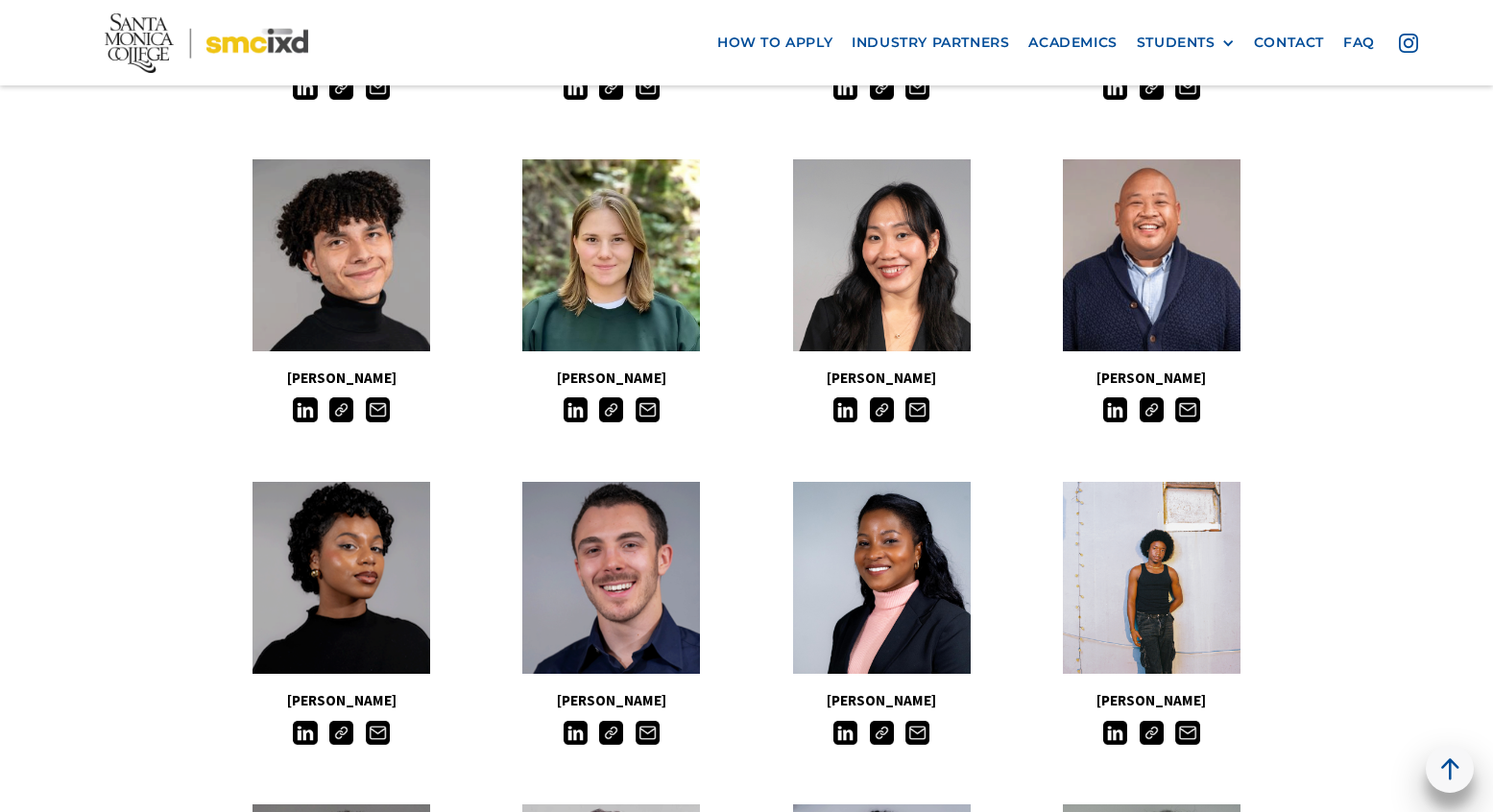
scroll to position [640, 0]
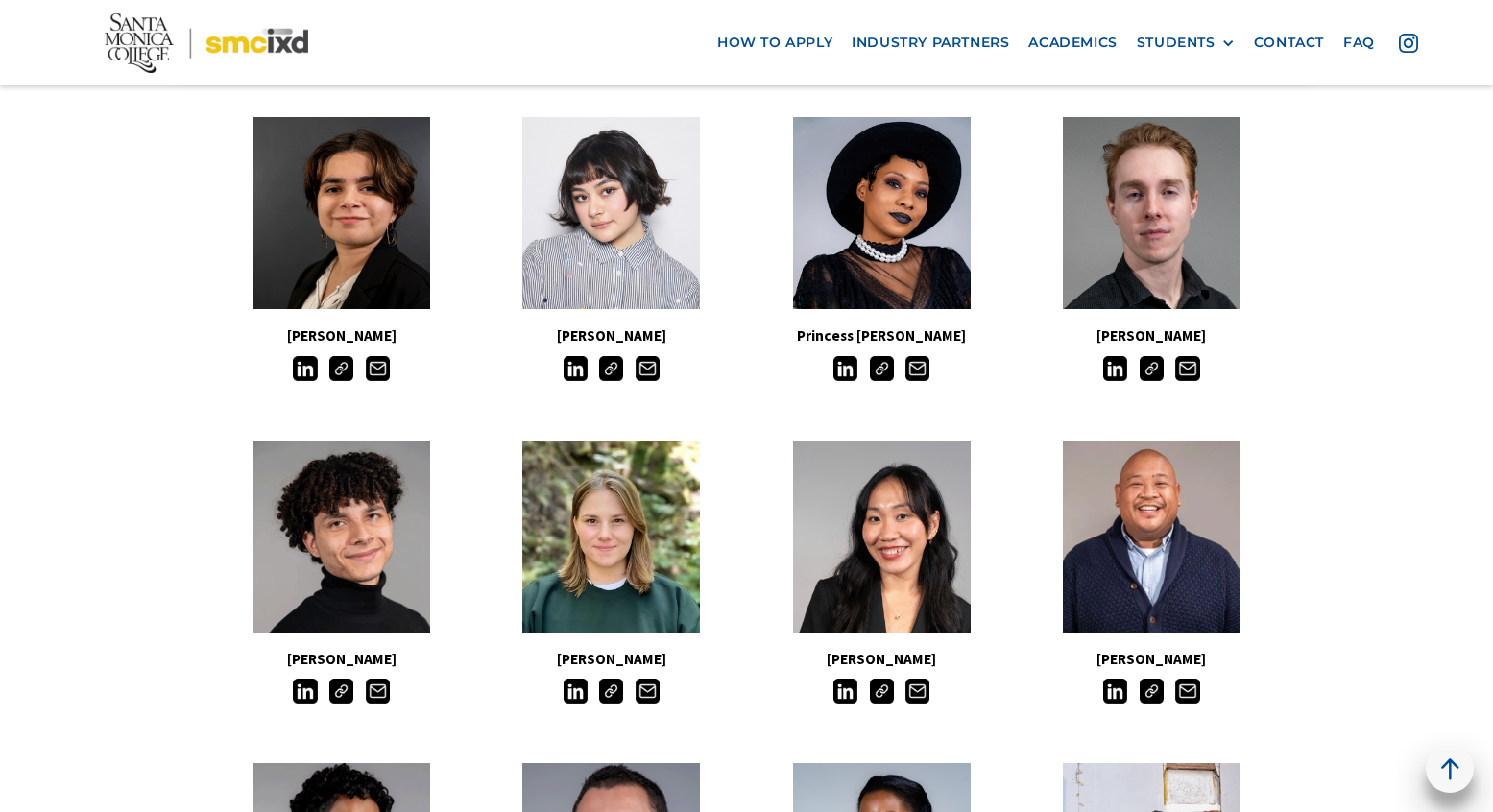
click at [1145, 692] on img at bounding box center [1152, 690] width 24 height 24
click at [877, 691] on img at bounding box center [882, 690] width 24 height 24
click at [615, 700] on img at bounding box center [611, 690] width 24 height 24
click at [607, 687] on img at bounding box center [611, 690] width 24 height 24
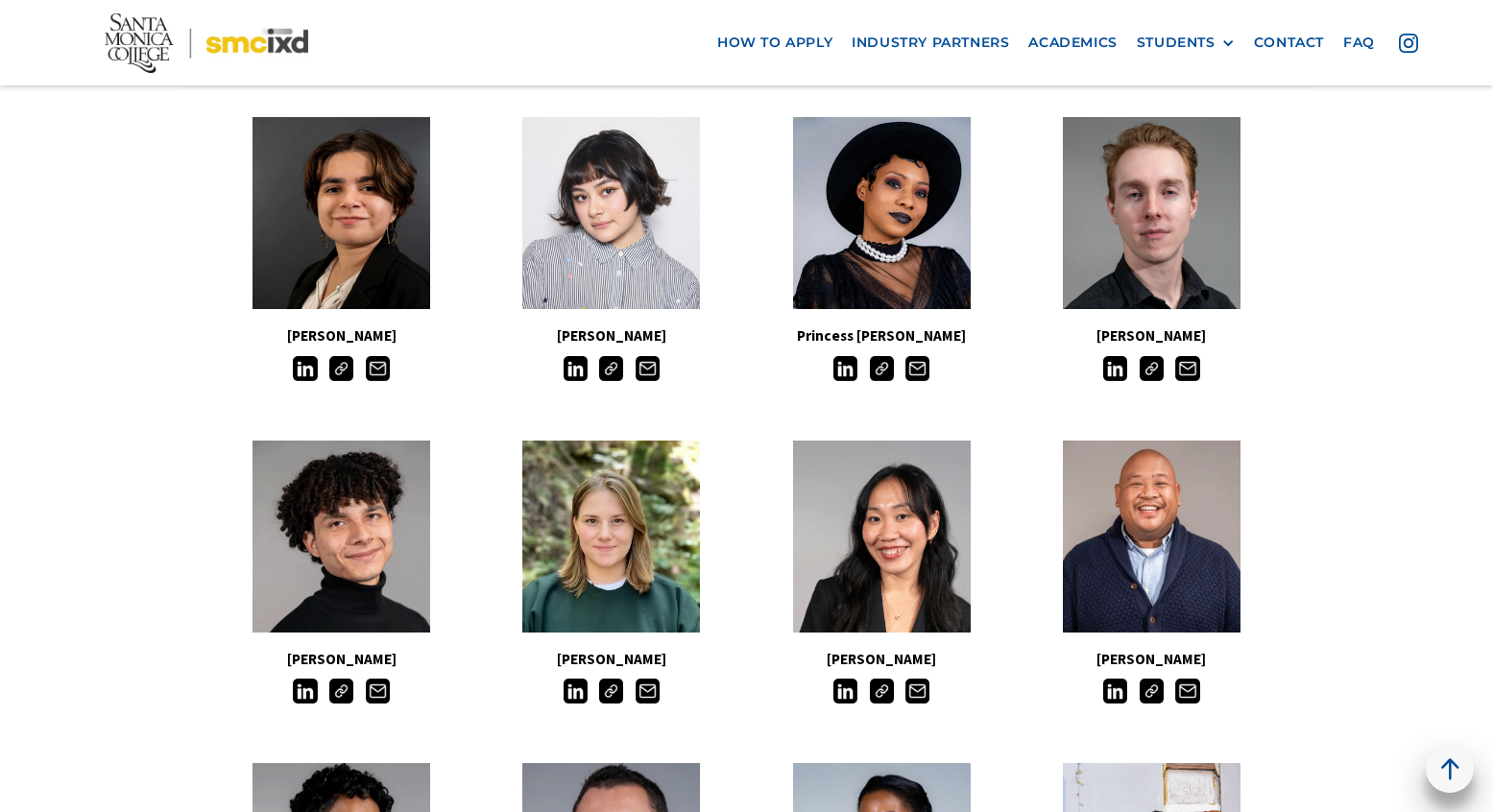
click at [607, 687] on img at bounding box center [611, 690] width 24 height 24
click at [337, 688] on img at bounding box center [341, 690] width 24 height 24
click at [340, 366] on img at bounding box center [341, 367] width 24 height 24
click at [610, 367] on img at bounding box center [611, 367] width 24 height 24
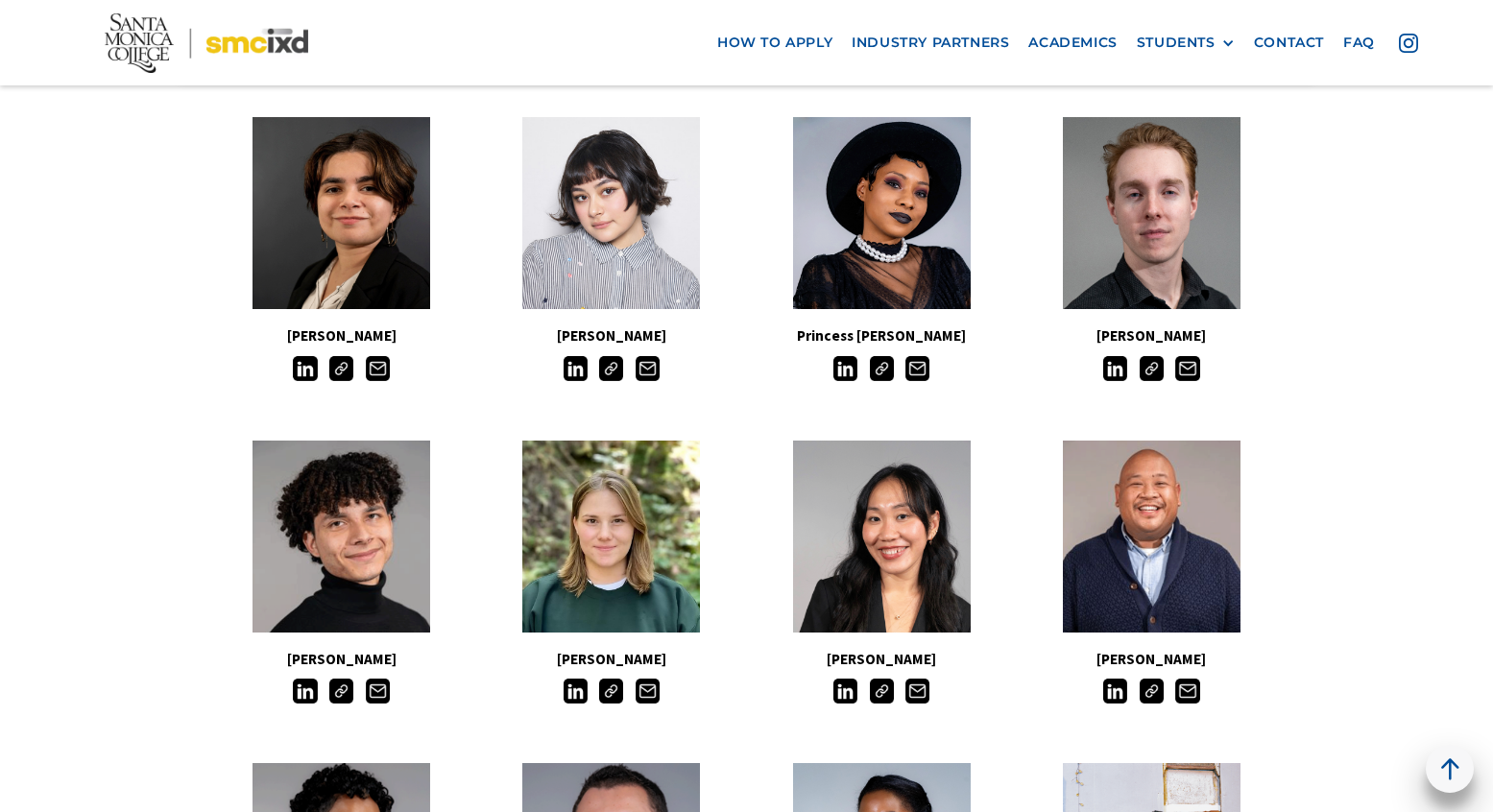
click at [881, 370] on img at bounding box center [882, 367] width 24 height 24
click at [1157, 361] on img at bounding box center [1152, 367] width 24 height 24
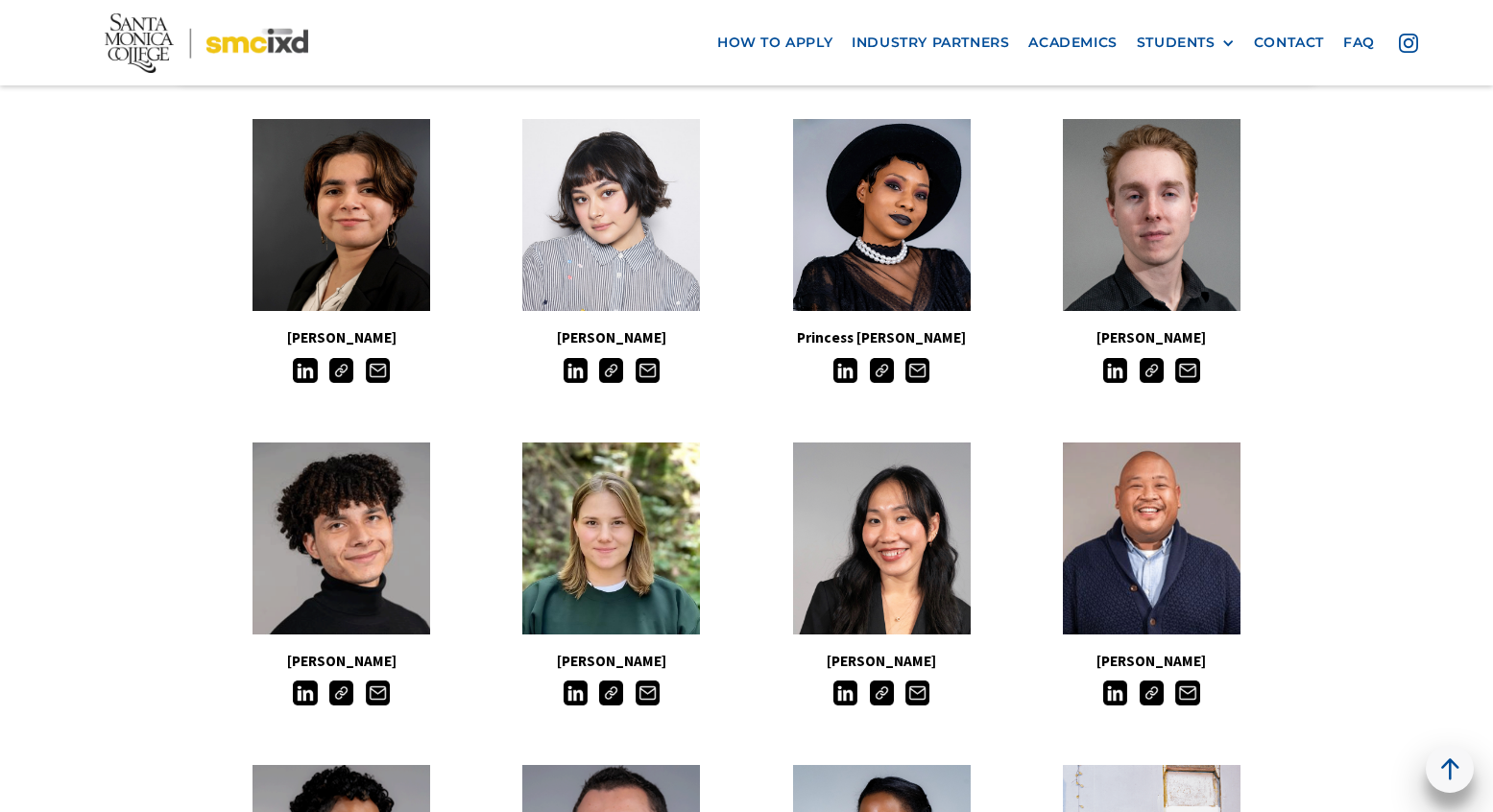
scroll to position [274, 0]
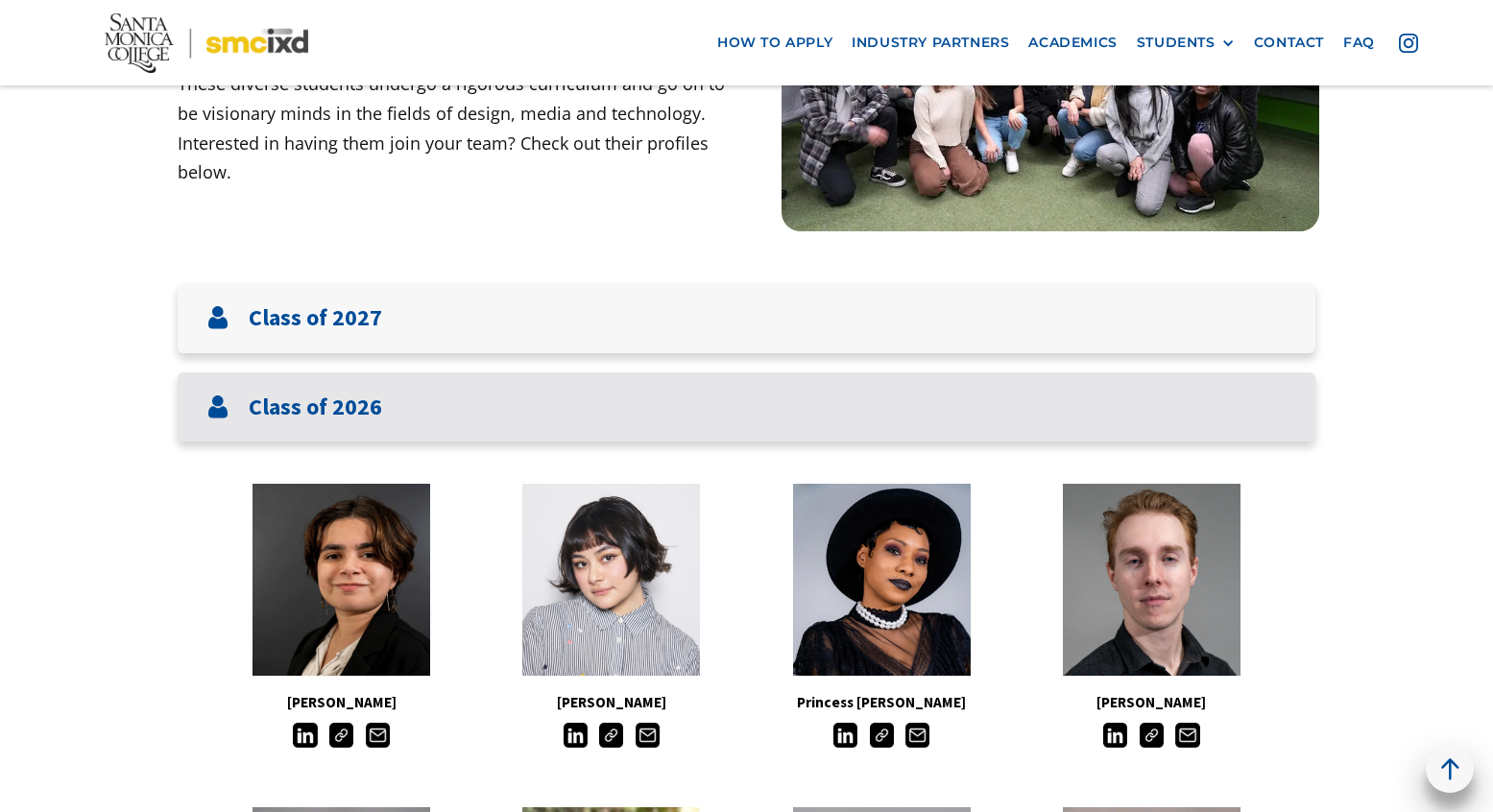
click at [234, 416] on div "Class of 2026" at bounding box center [295, 407] width 176 height 32
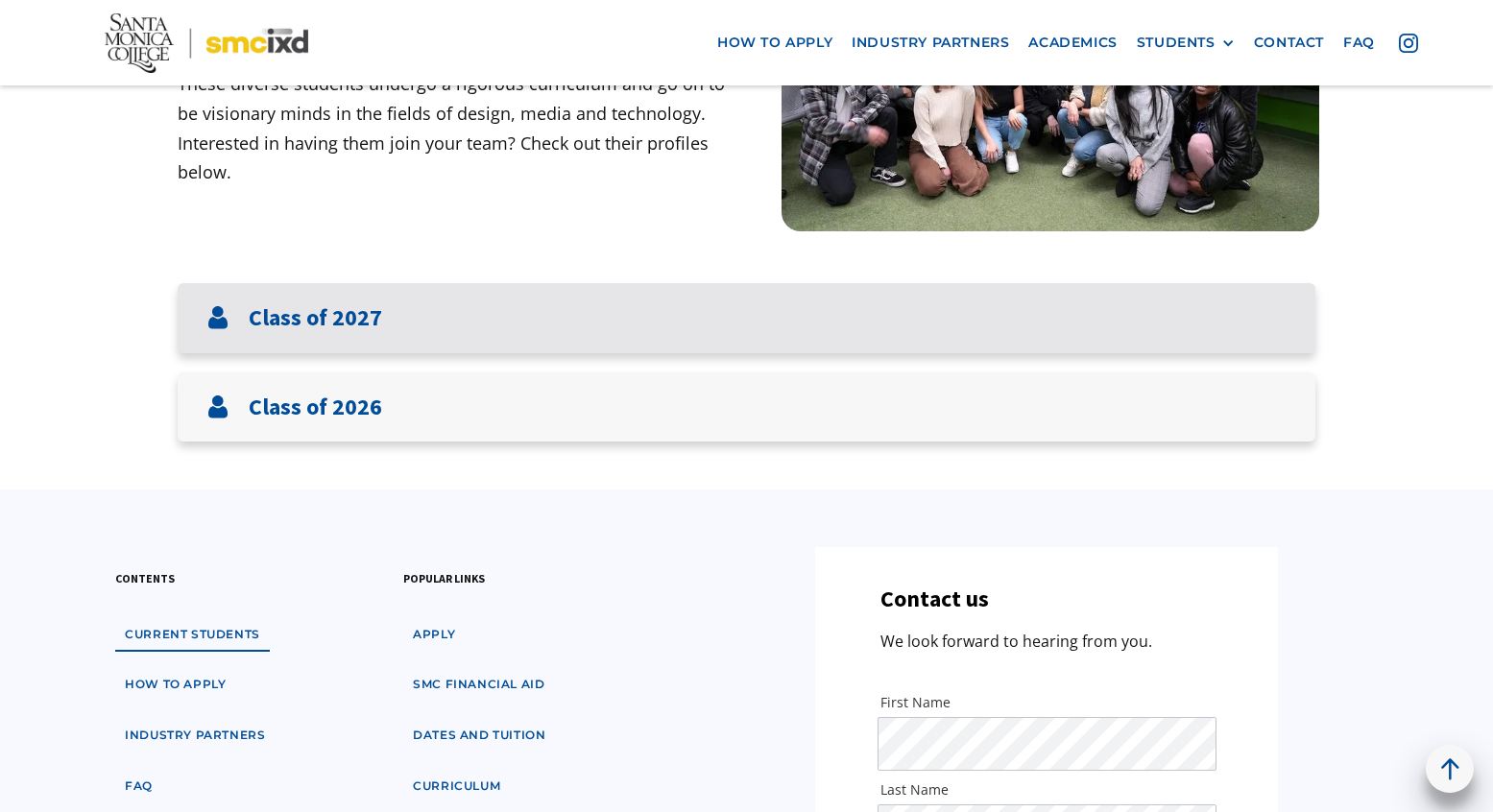
click at [220, 320] on img at bounding box center [219, 318] width 23 height 23
click at [224, 328] on img at bounding box center [219, 318] width 23 height 23
click at [219, 318] on img at bounding box center [219, 318] width 23 height 23
click at [279, 306] on h3 "Class of 2027" at bounding box center [315, 318] width 133 height 28
click at [307, 317] on h3 "Class of 2027" at bounding box center [315, 318] width 133 height 28
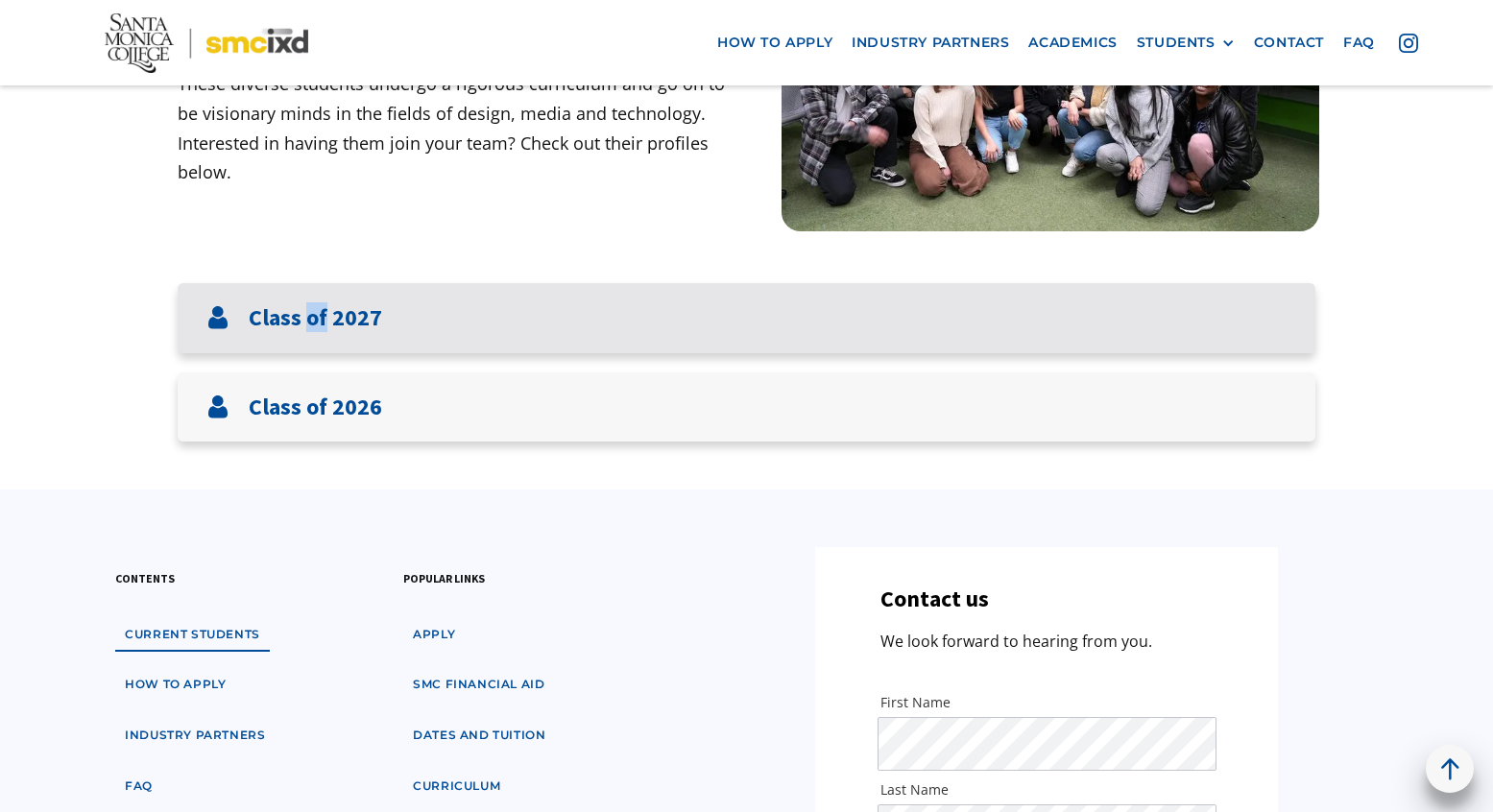
click at [307, 317] on h3 "Class of 2027" at bounding box center [315, 318] width 133 height 28
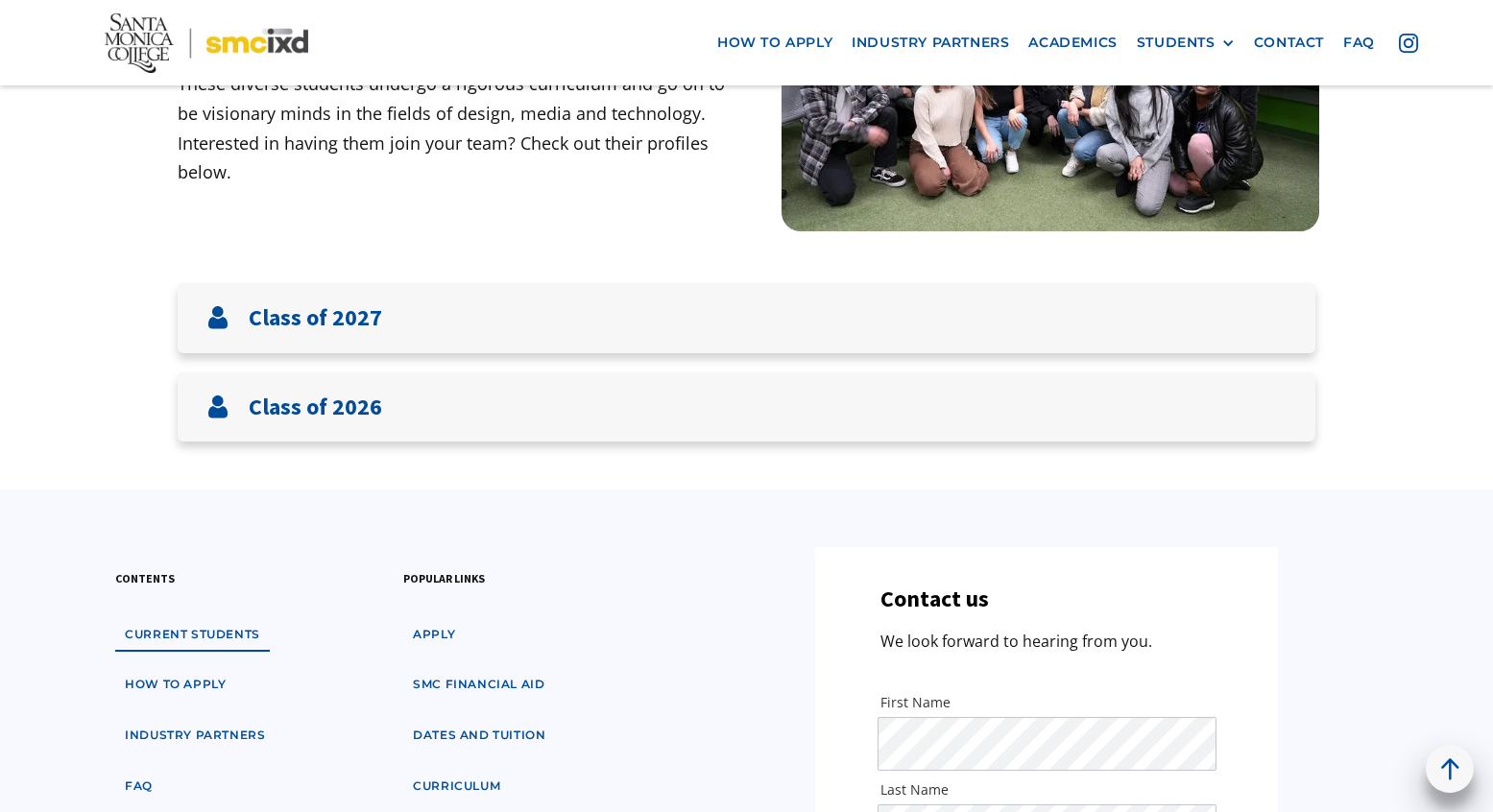
click at [380, 226] on div "Meet The Students Our students are inquisitive, imaginative and creative design…" at bounding box center [462, 65] width 570 height 339
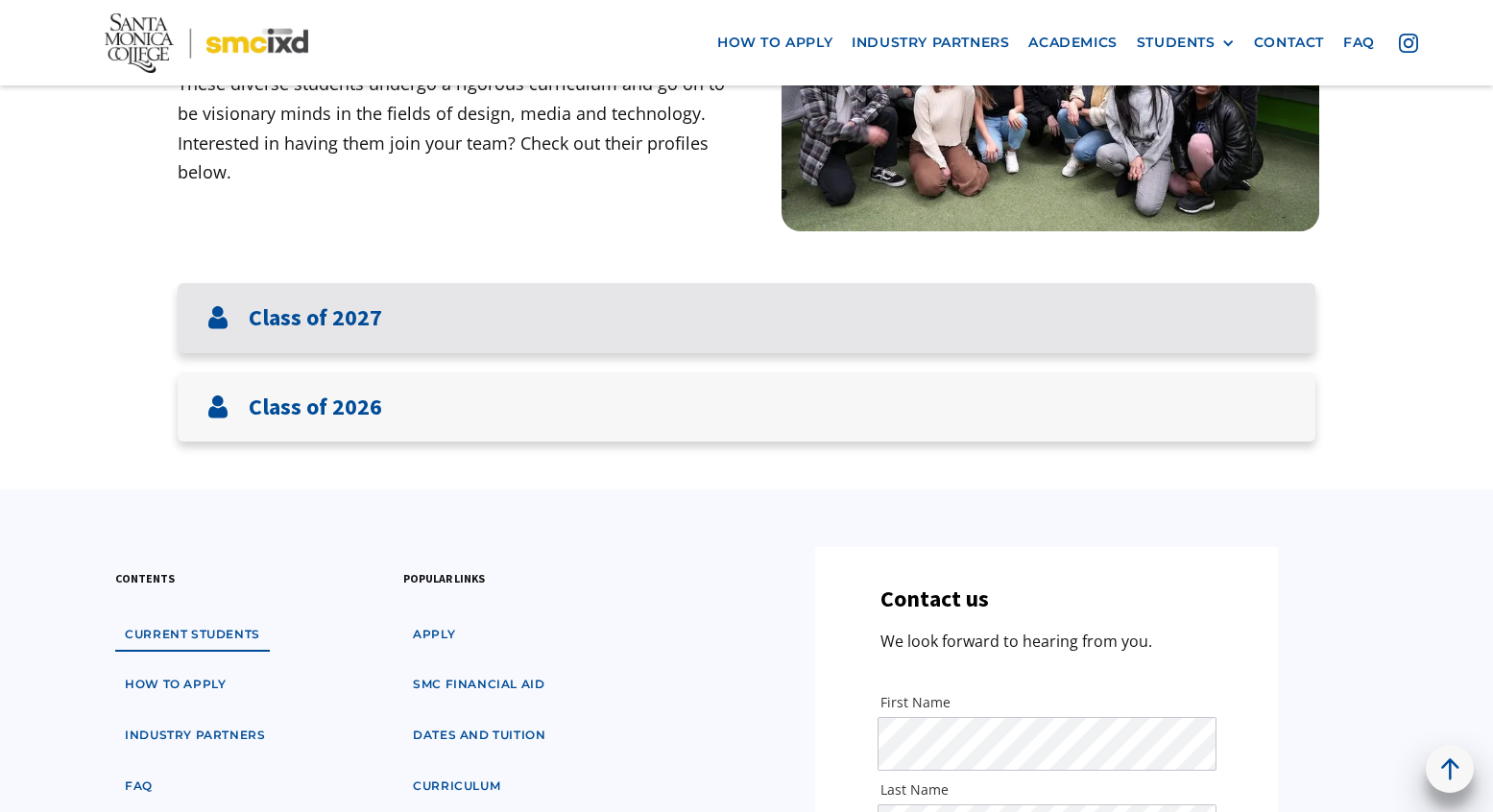
click at [313, 316] on h3 "Class of 2027" at bounding box center [315, 318] width 133 height 28
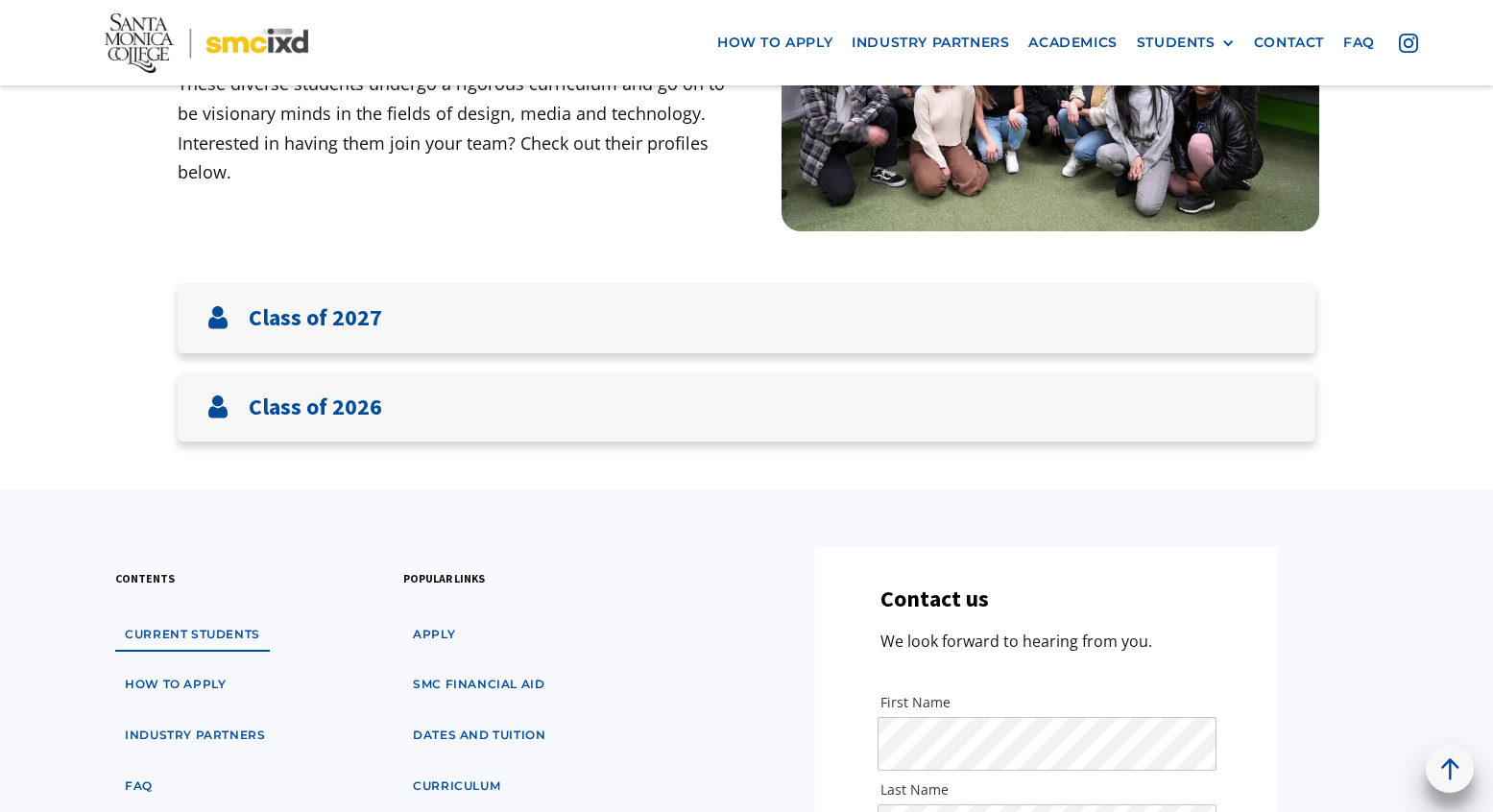
click at [344, 165] on p "Our students are inquisitive, imaginative and creative designers. These diverse…" at bounding box center [462, 114] width 570 height 147
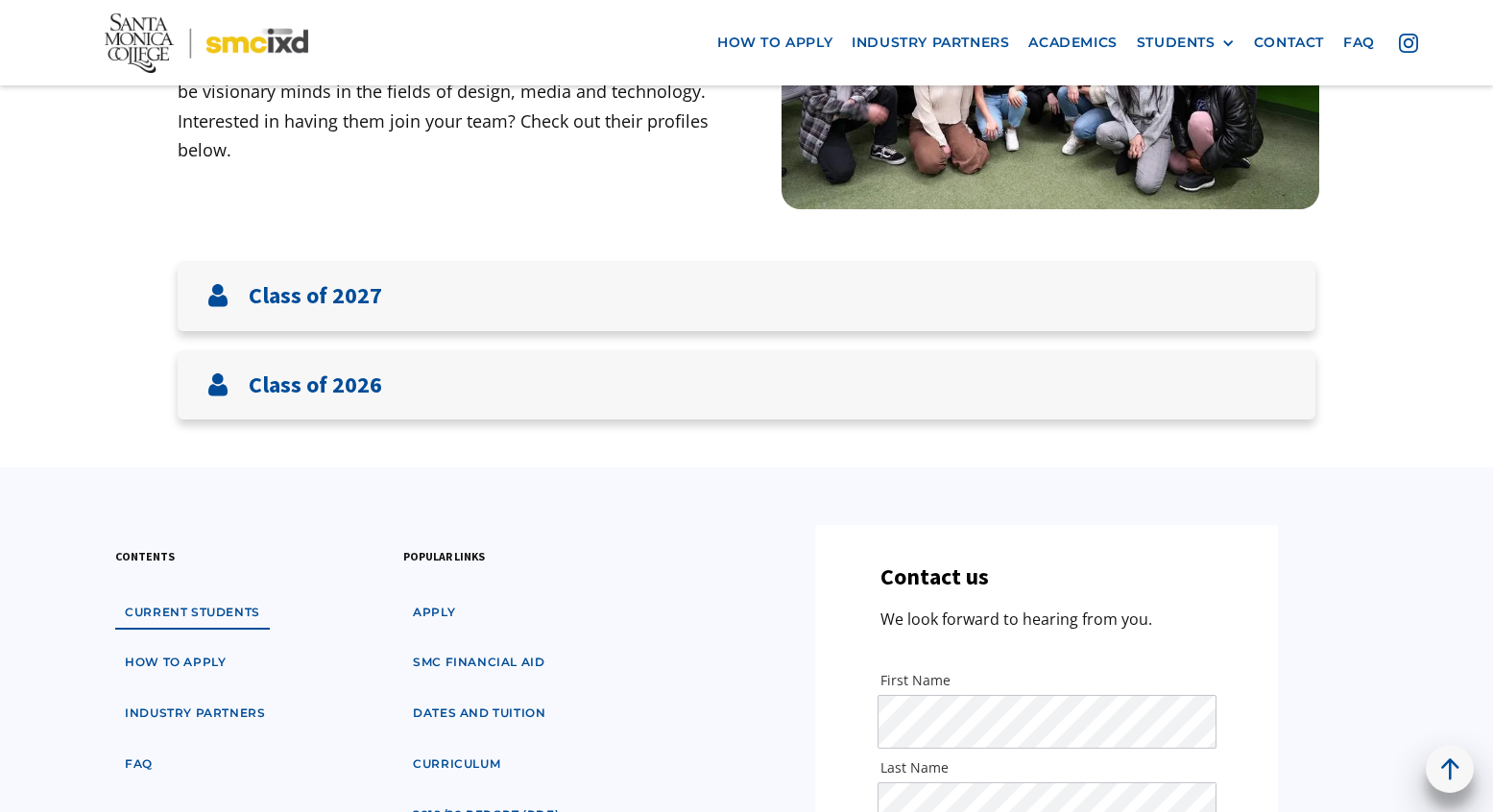
scroll to position [0, 0]
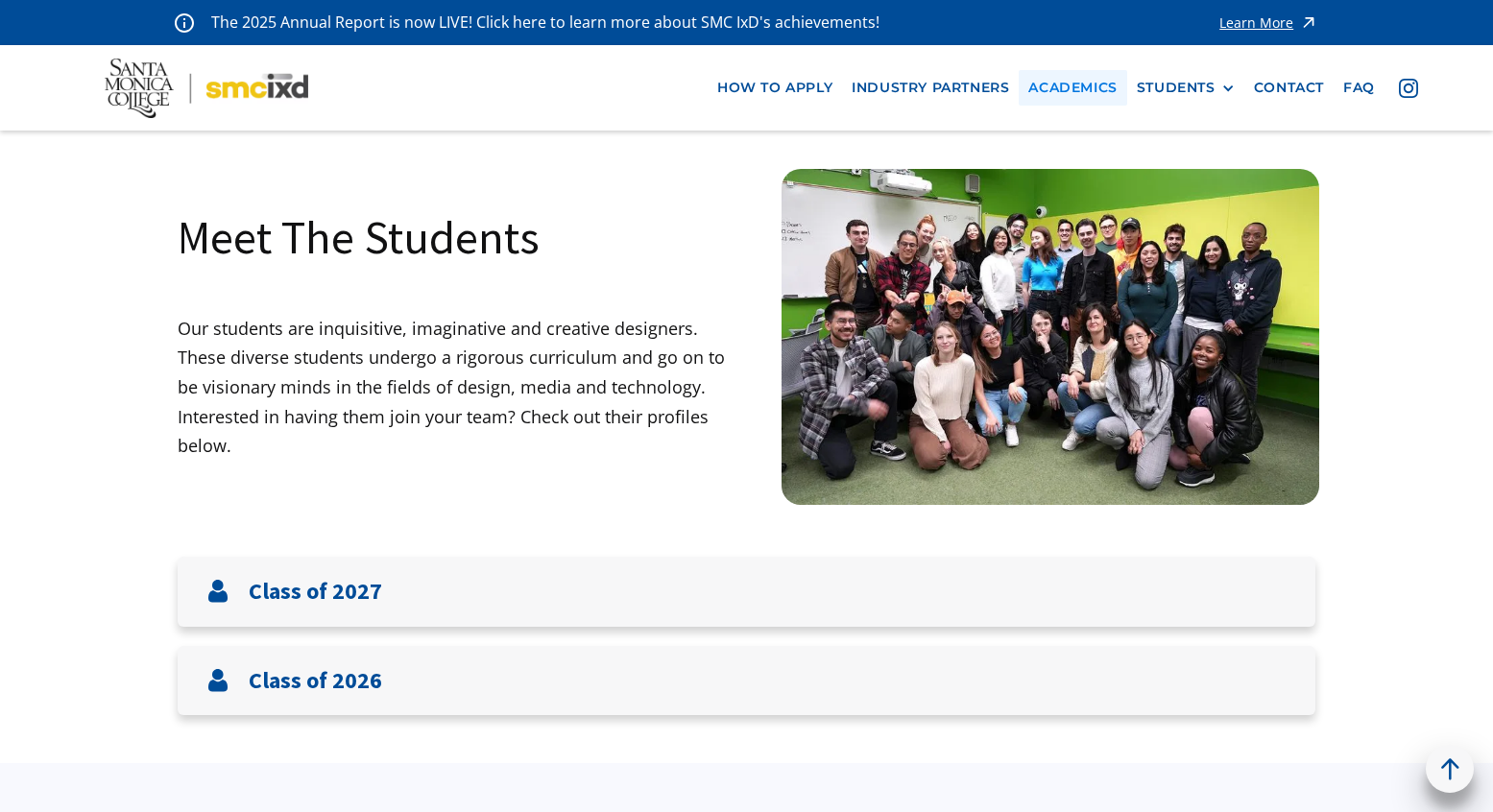
click at [1072, 88] on link "Academics" at bounding box center [1072, 88] width 107 height 36
